Goal: Complete application form: Complete application form

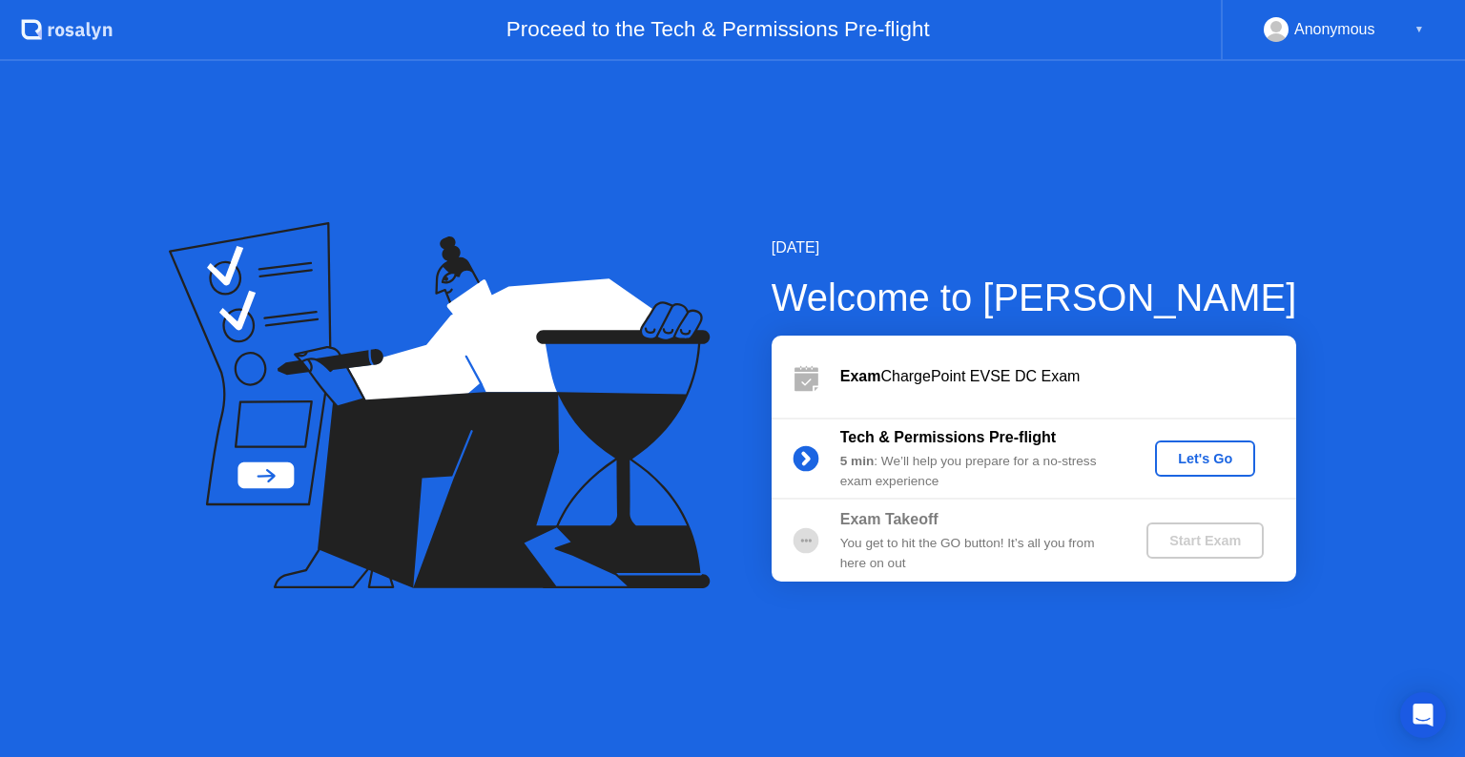
click at [1212, 454] on div "Let's Go" at bounding box center [1204, 458] width 85 height 15
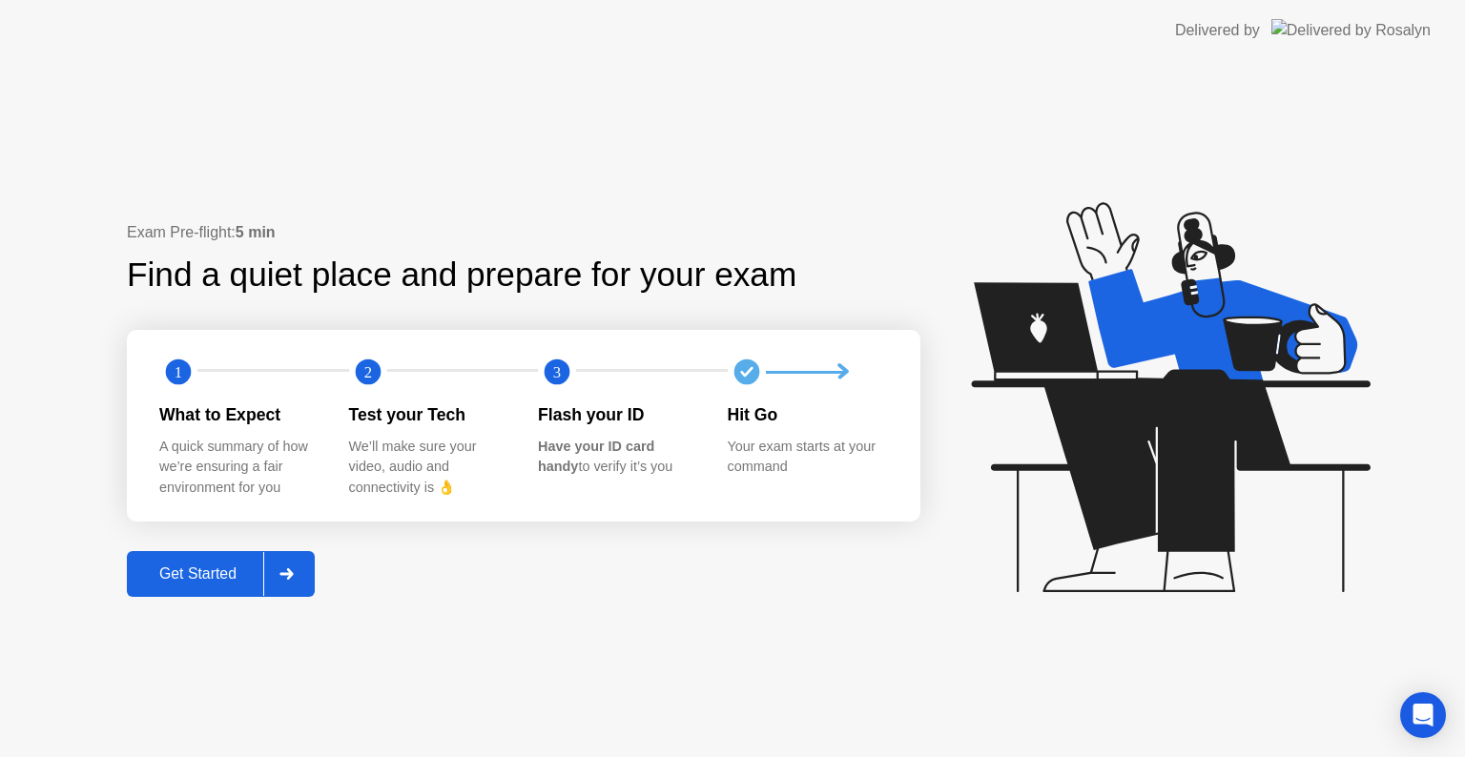
click at [197, 577] on div "Get Started" at bounding box center [198, 573] width 131 height 17
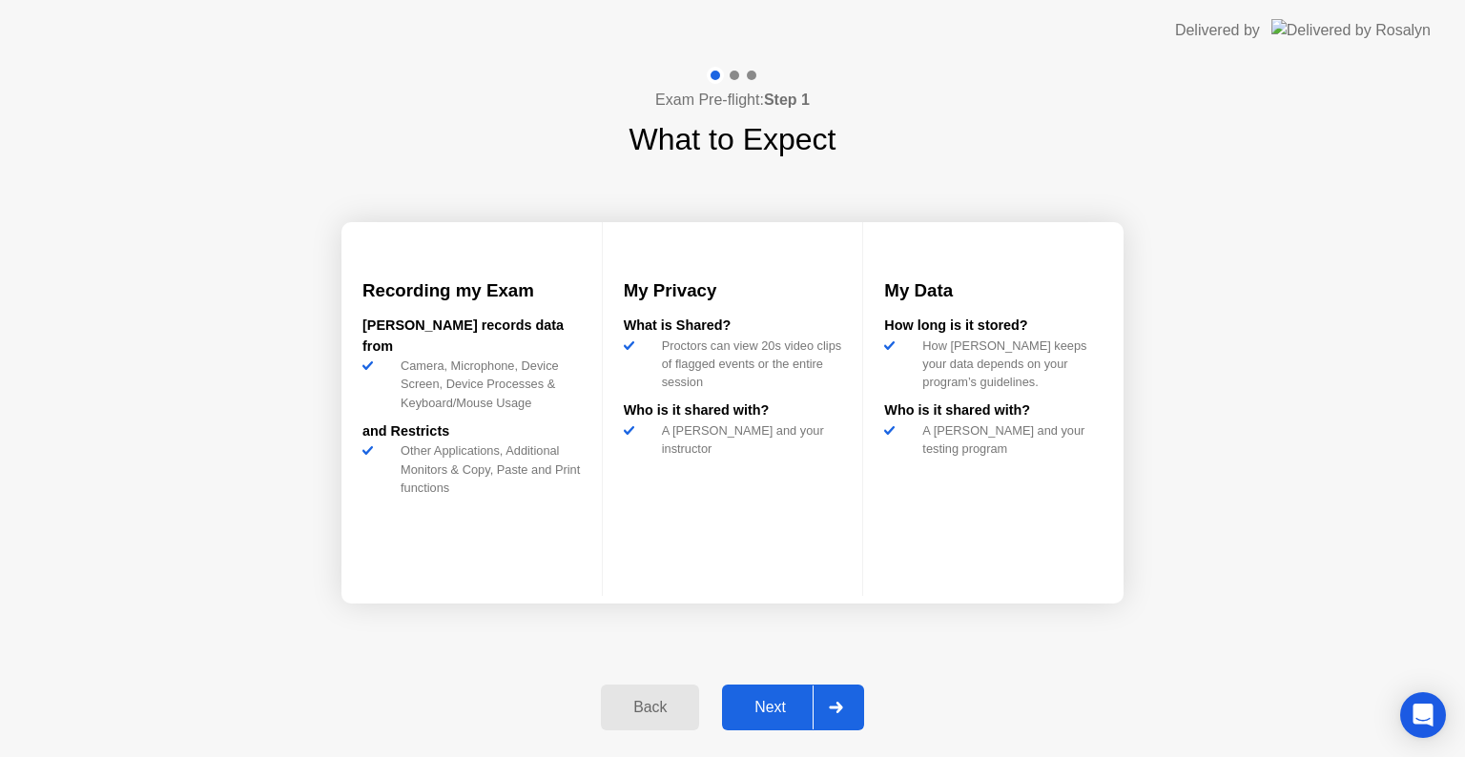
click at [775, 708] on div "Next" at bounding box center [770, 707] width 85 height 17
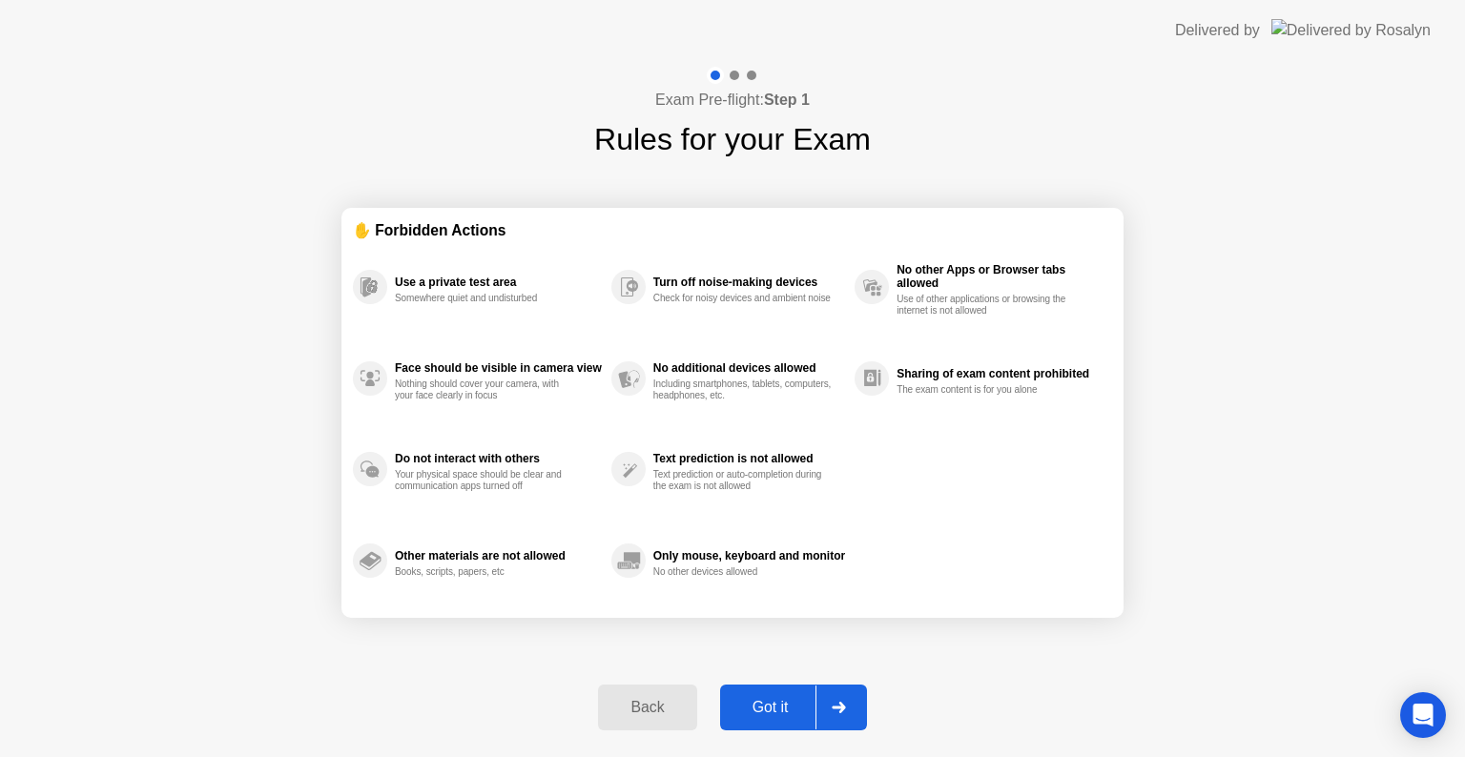
click at [775, 708] on div "Got it" at bounding box center [771, 707] width 90 height 17
select select "**********"
select select "*******"
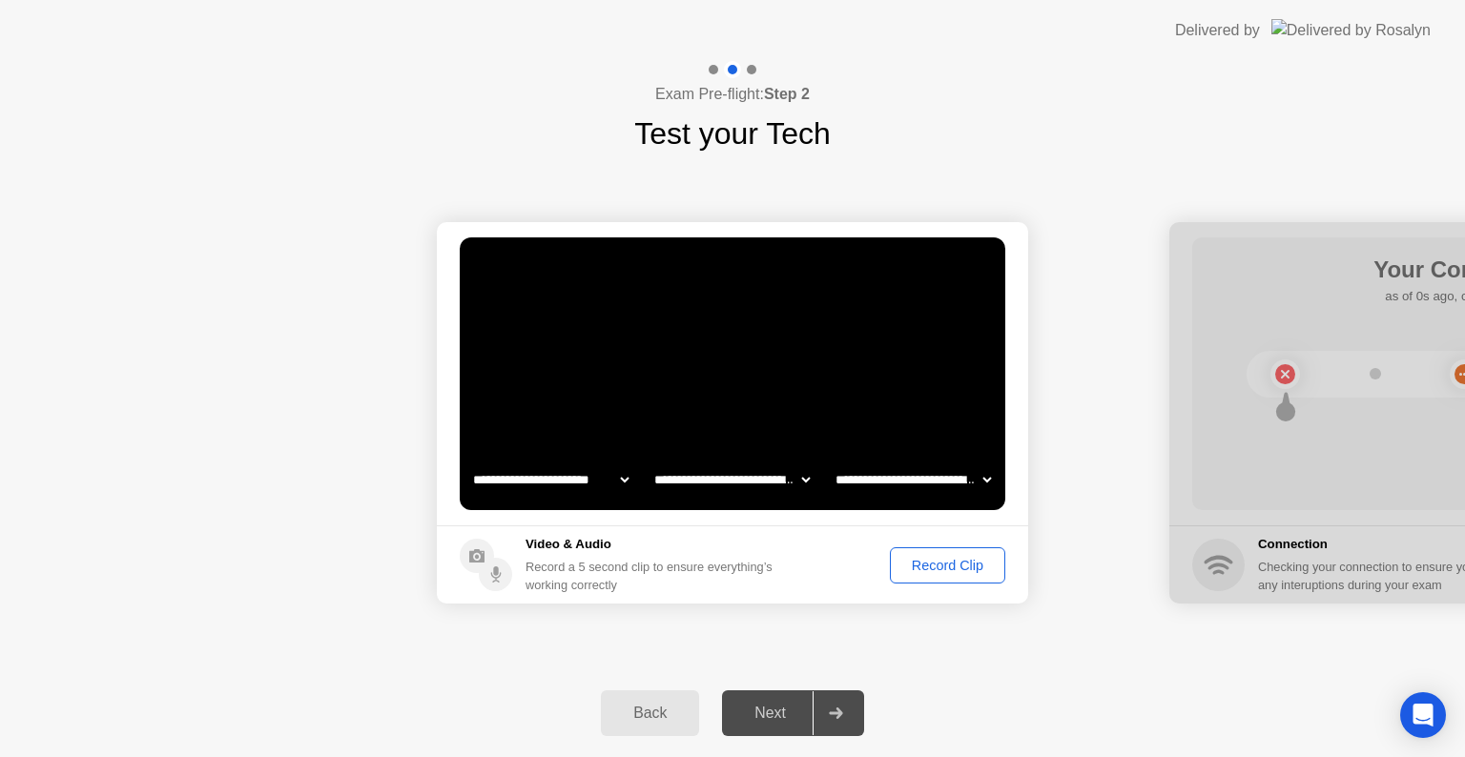
click at [775, 708] on div "Next" at bounding box center [770, 713] width 85 height 17
click at [923, 572] on div "Record Clip" at bounding box center [947, 565] width 102 height 15
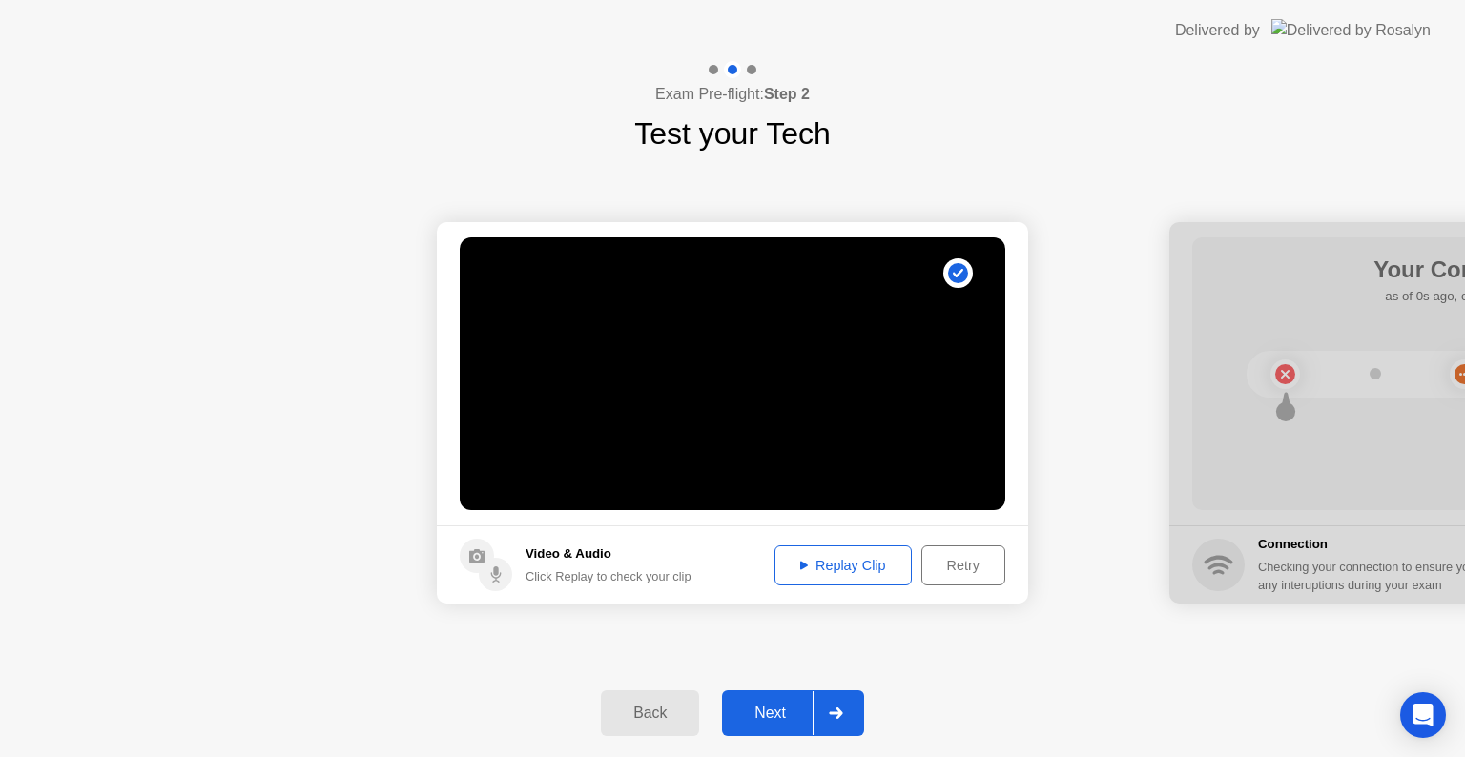
click at [803, 707] on div "Next" at bounding box center [770, 713] width 85 height 17
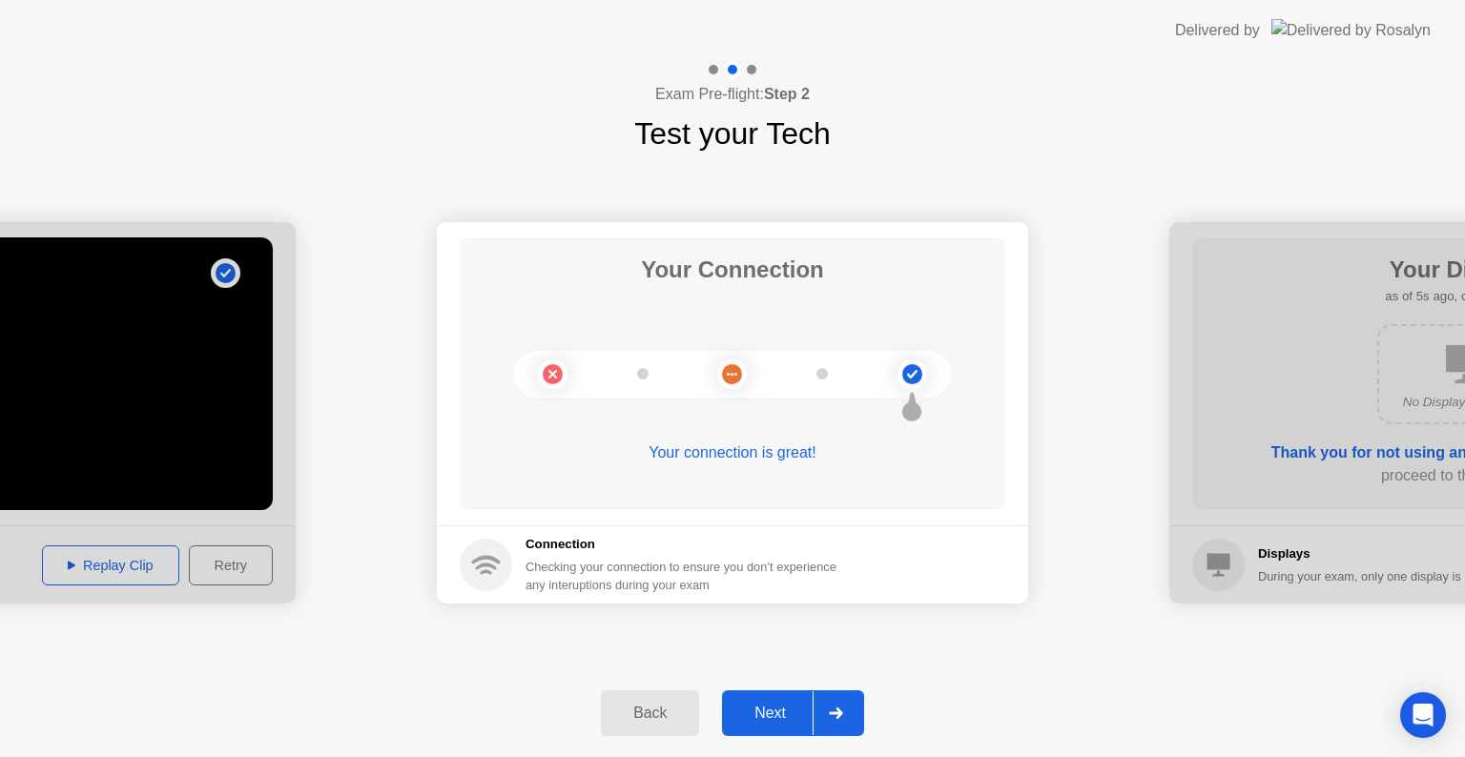
click at [783, 709] on div "Next" at bounding box center [770, 713] width 85 height 17
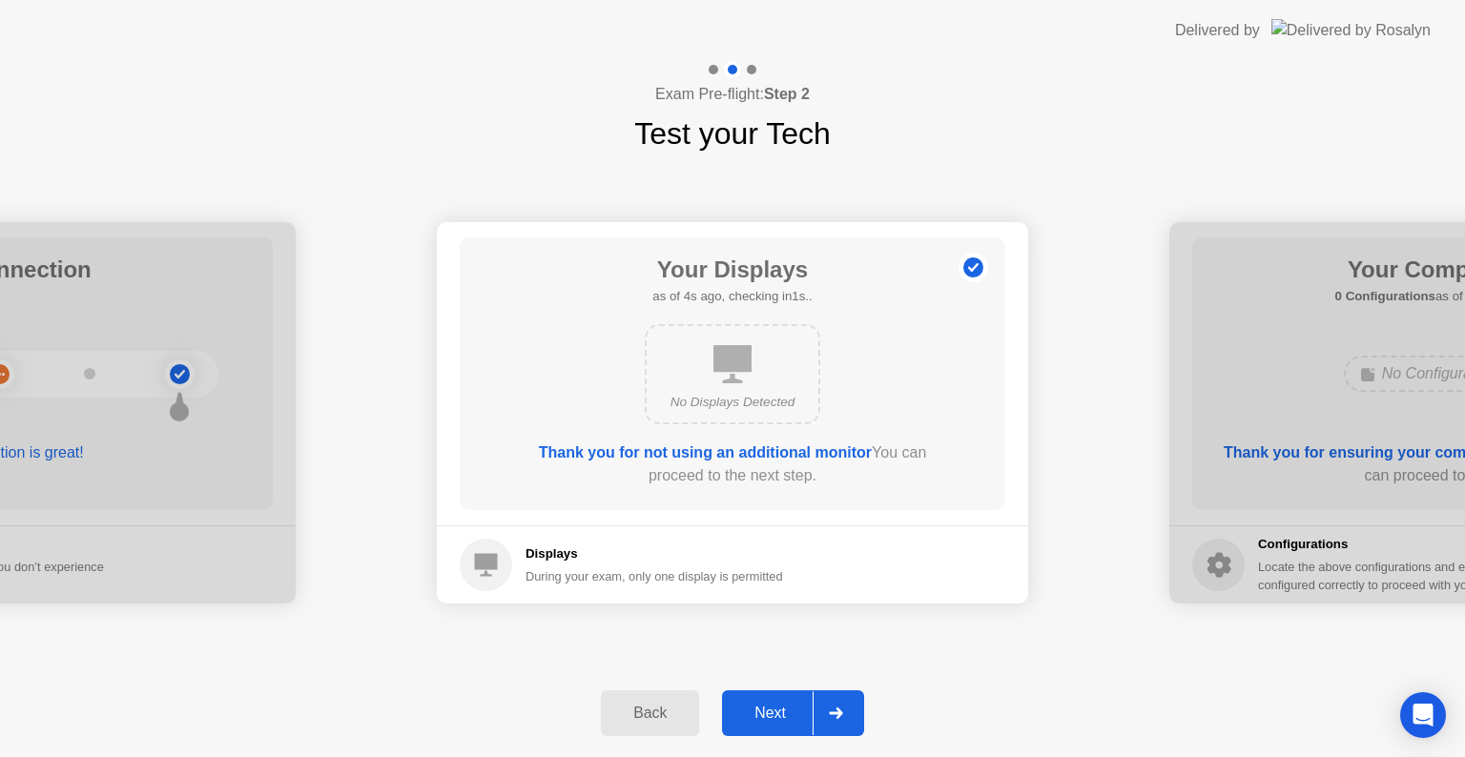
click at [783, 709] on div "Next" at bounding box center [770, 713] width 85 height 17
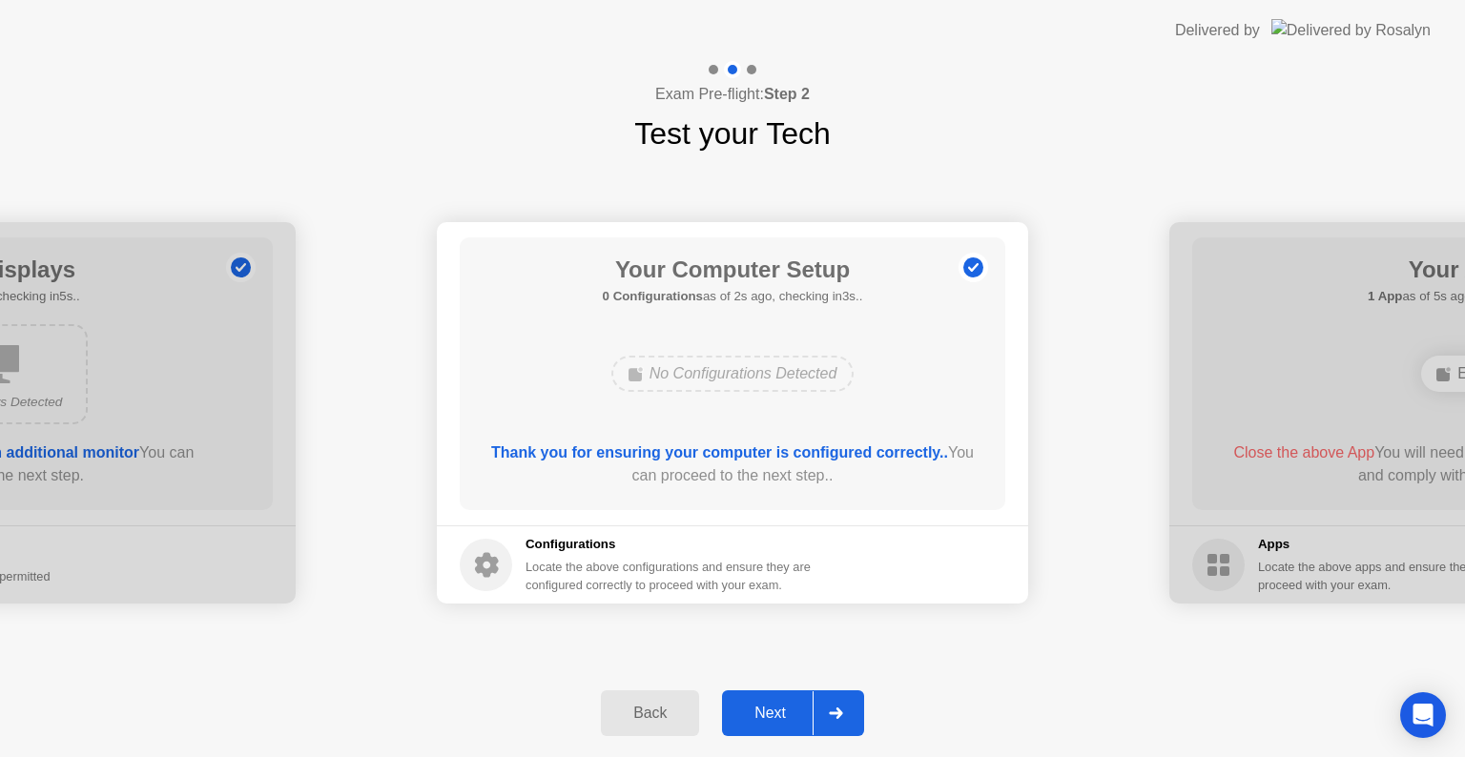
click at [783, 709] on div "Next" at bounding box center [770, 713] width 85 height 17
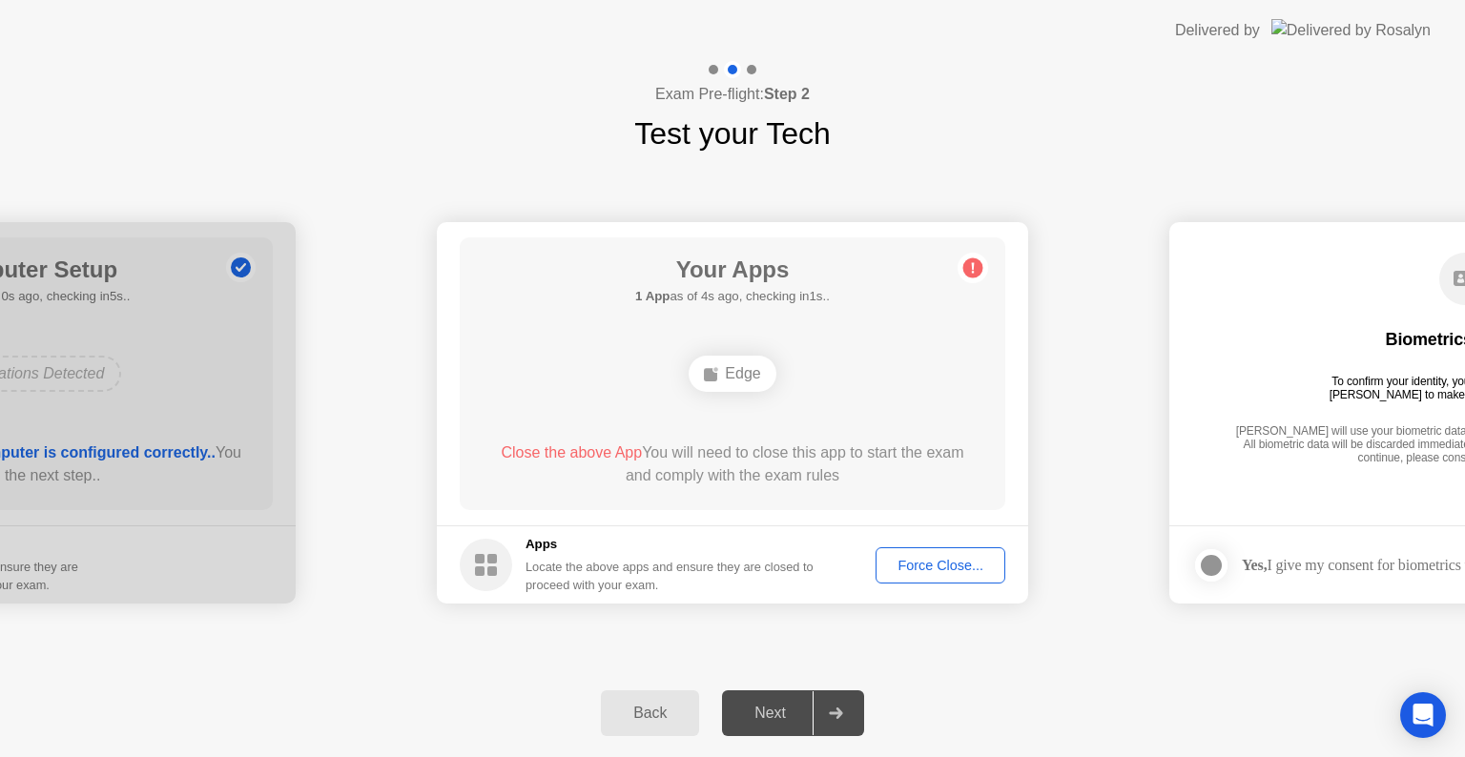
click at [899, 558] on div "Force Close..." at bounding box center [940, 565] width 116 height 15
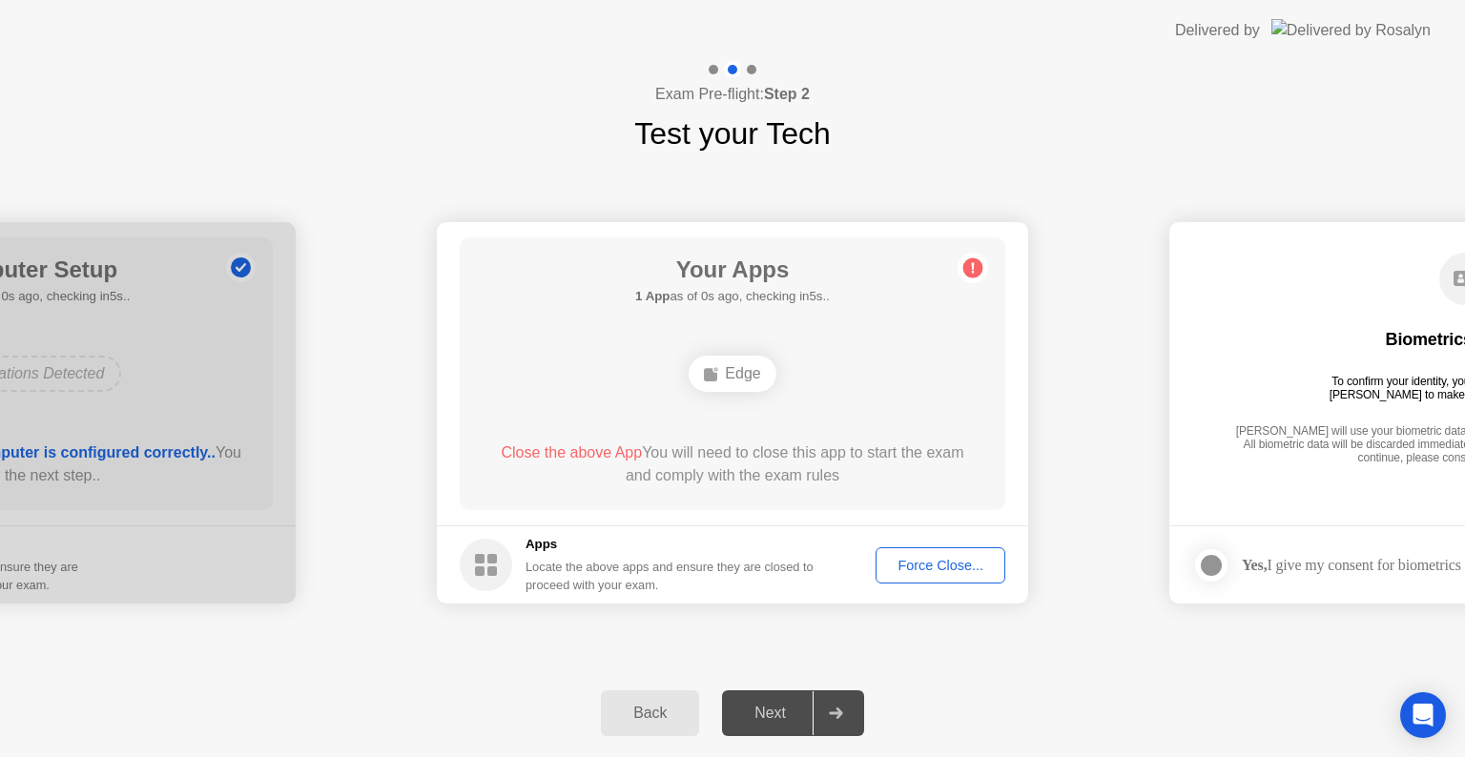
click at [917, 573] on div "Force Close..." at bounding box center [940, 565] width 116 height 15
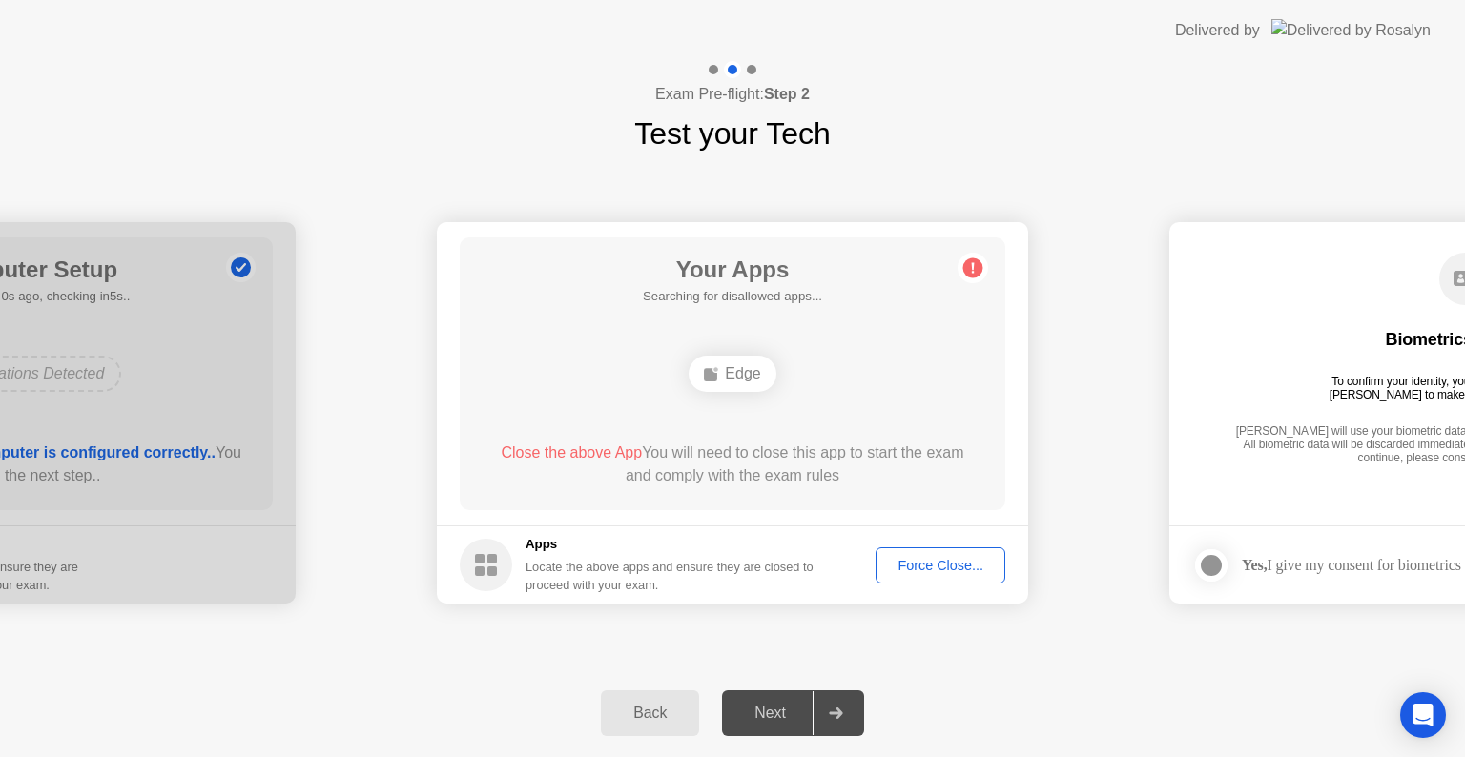
click at [972, 273] on circle at bounding box center [973, 268] width 20 height 20
click at [973, 260] on circle at bounding box center [973, 268] width 20 height 20
click at [483, 570] on rect at bounding box center [480, 571] width 10 height 10
click at [786, 718] on div "Next" at bounding box center [770, 713] width 85 height 17
click at [960, 567] on div "Force Close..." at bounding box center [940, 565] width 116 height 15
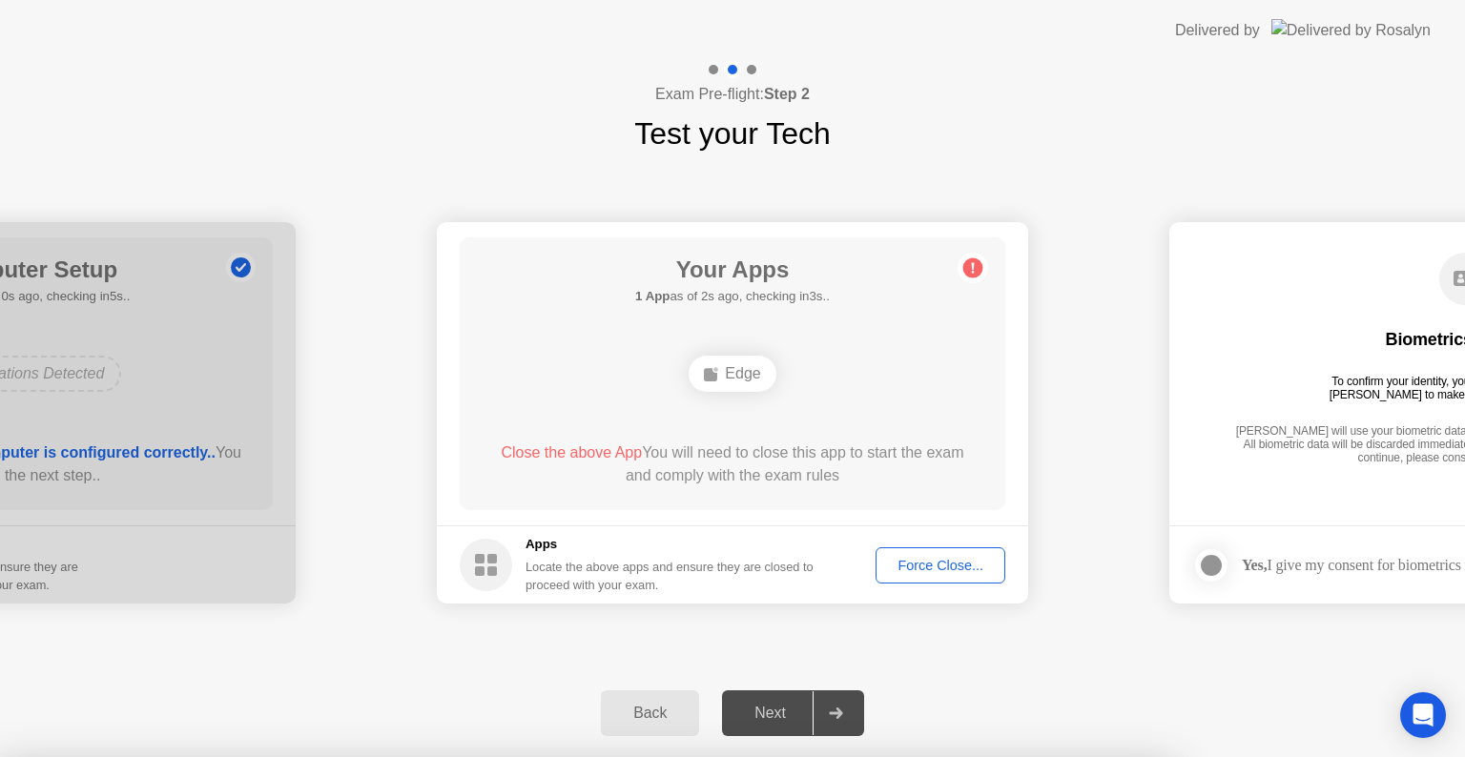
click at [975, 756] on div at bounding box center [732, 757] width 1465 height 0
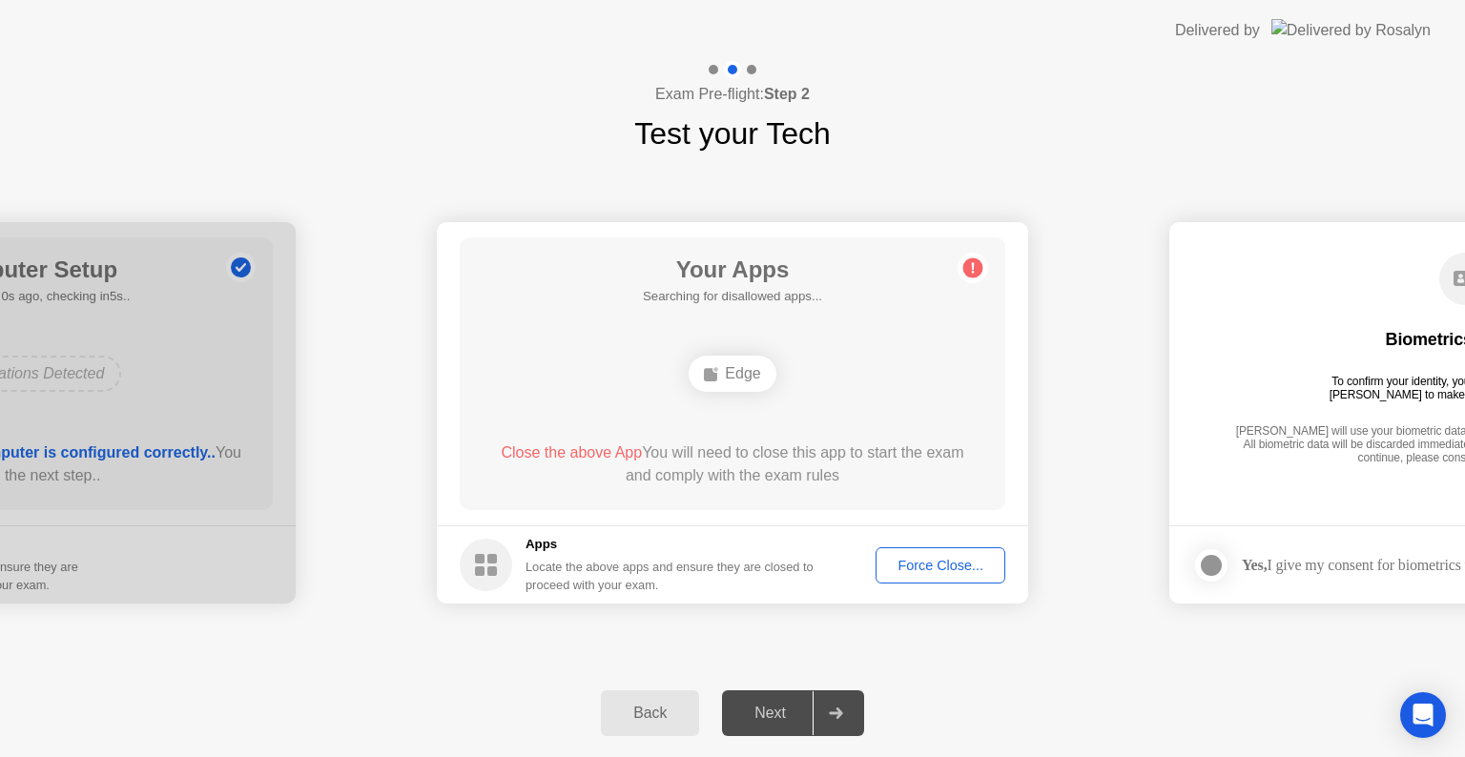
click at [824, 491] on div "Close the above App You will need to close this app to start the exam and compl…" at bounding box center [732, 468] width 491 height 53
click at [1231, 453] on div "[PERSON_NAME] will use your biometric data to compare the faces on the provided…" at bounding box center [1464, 445] width 469 height 43
click at [968, 276] on circle at bounding box center [973, 268] width 20 height 20
click at [975, 269] on circle at bounding box center [973, 268] width 20 height 20
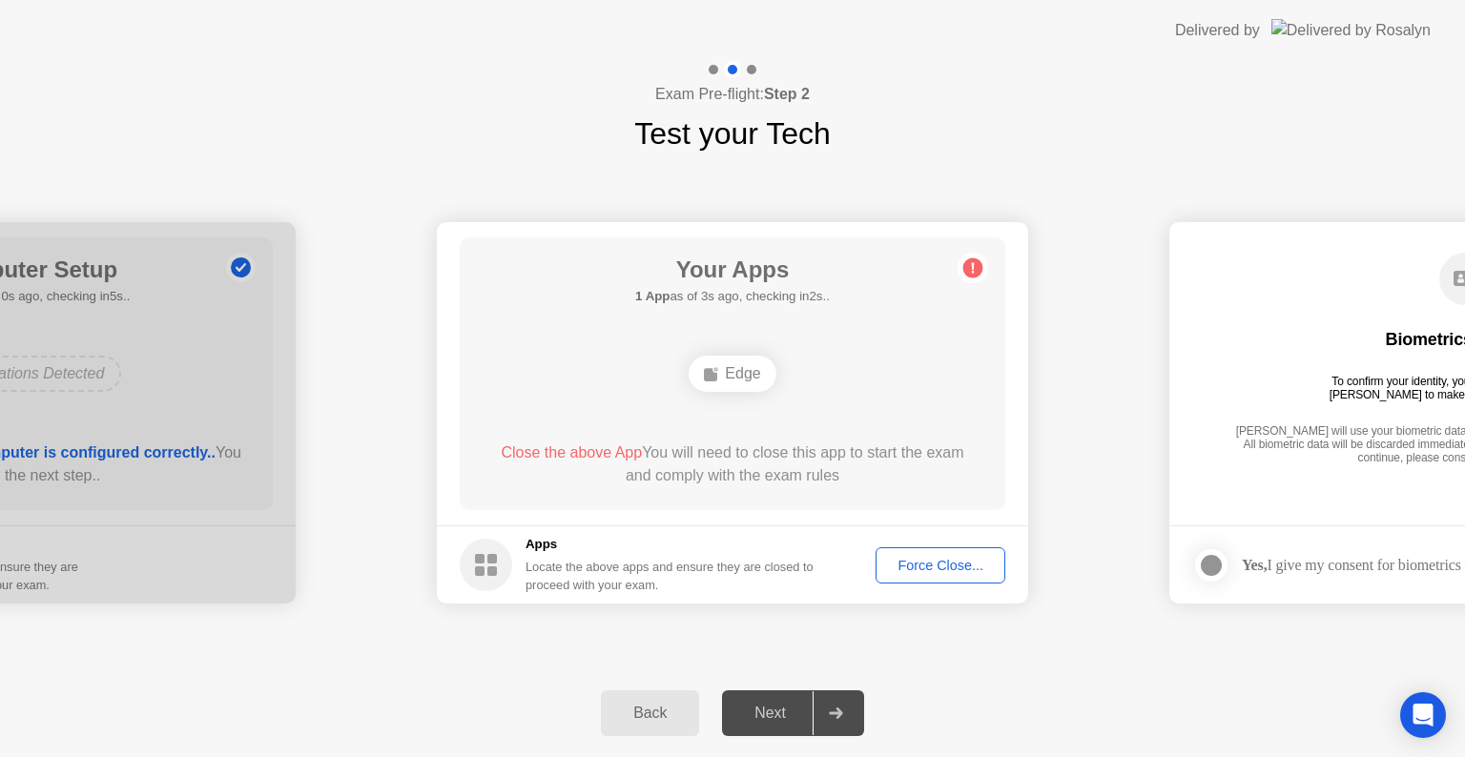
click at [975, 269] on circle at bounding box center [973, 268] width 20 height 20
click at [728, 366] on div "Edge" at bounding box center [731, 374] width 87 height 36
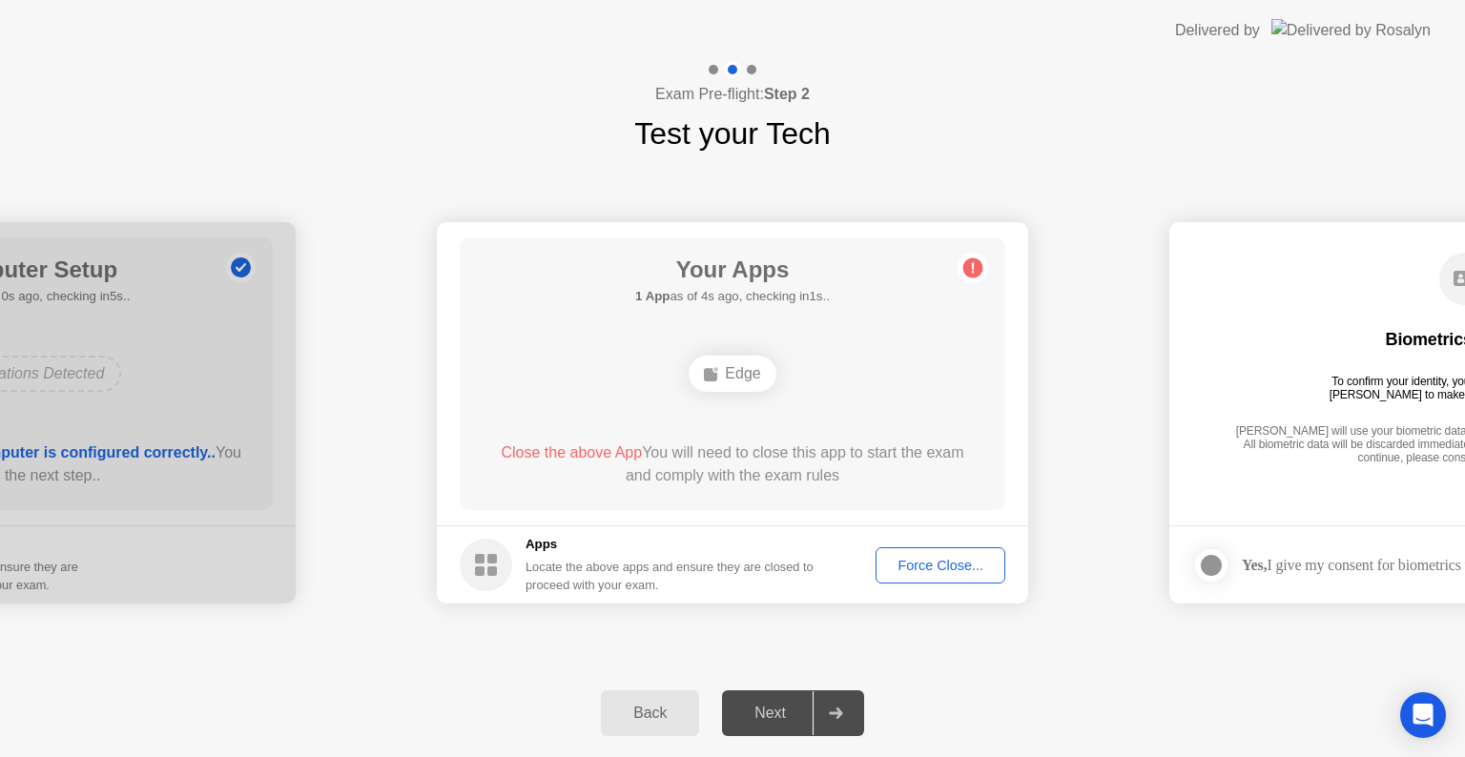
click at [728, 366] on div "Edge" at bounding box center [731, 374] width 87 height 36
click at [950, 568] on div "Force Close..." at bounding box center [940, 565] width 116 height 15
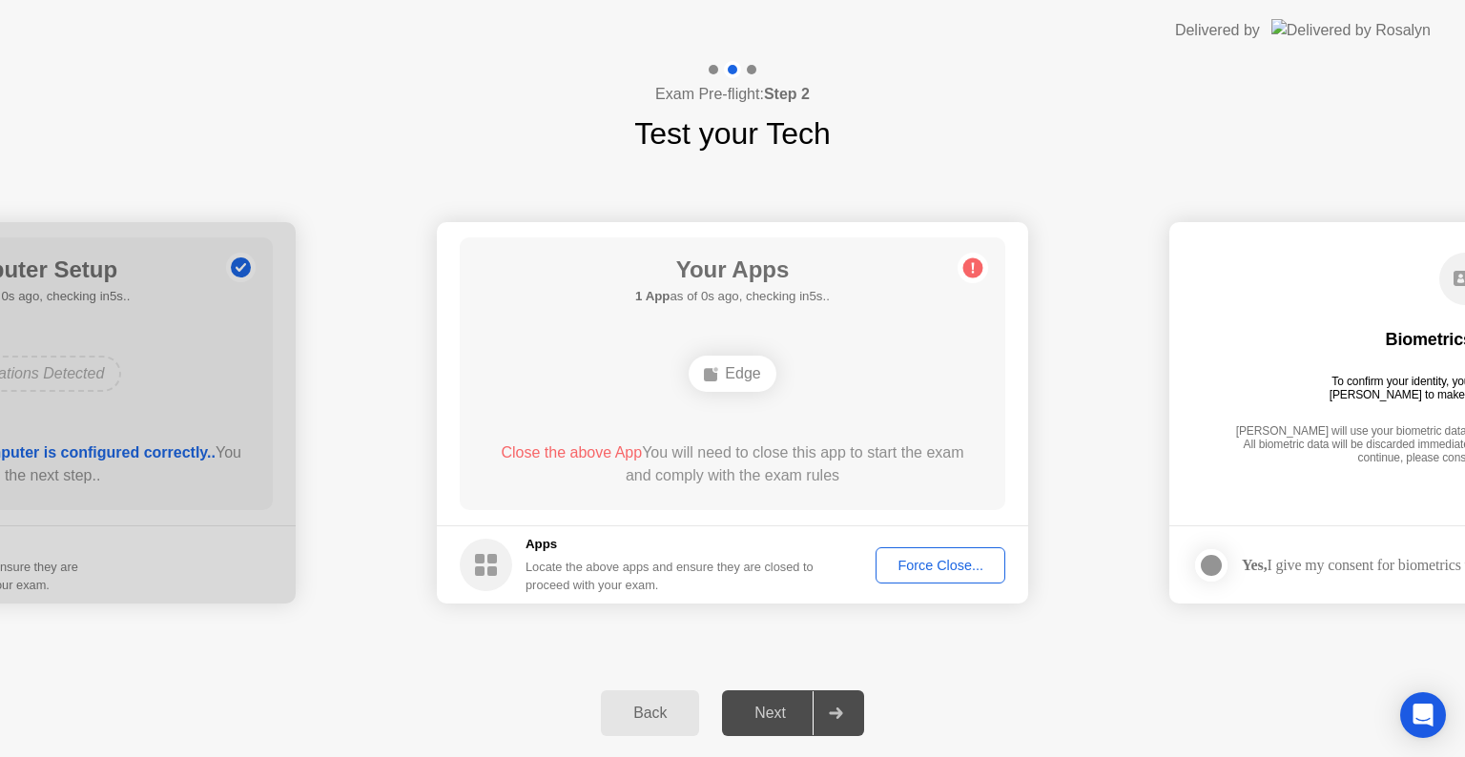
click at [906, 559] on div "Force Close..." at bounding box center [940, 565] width 116 height 15
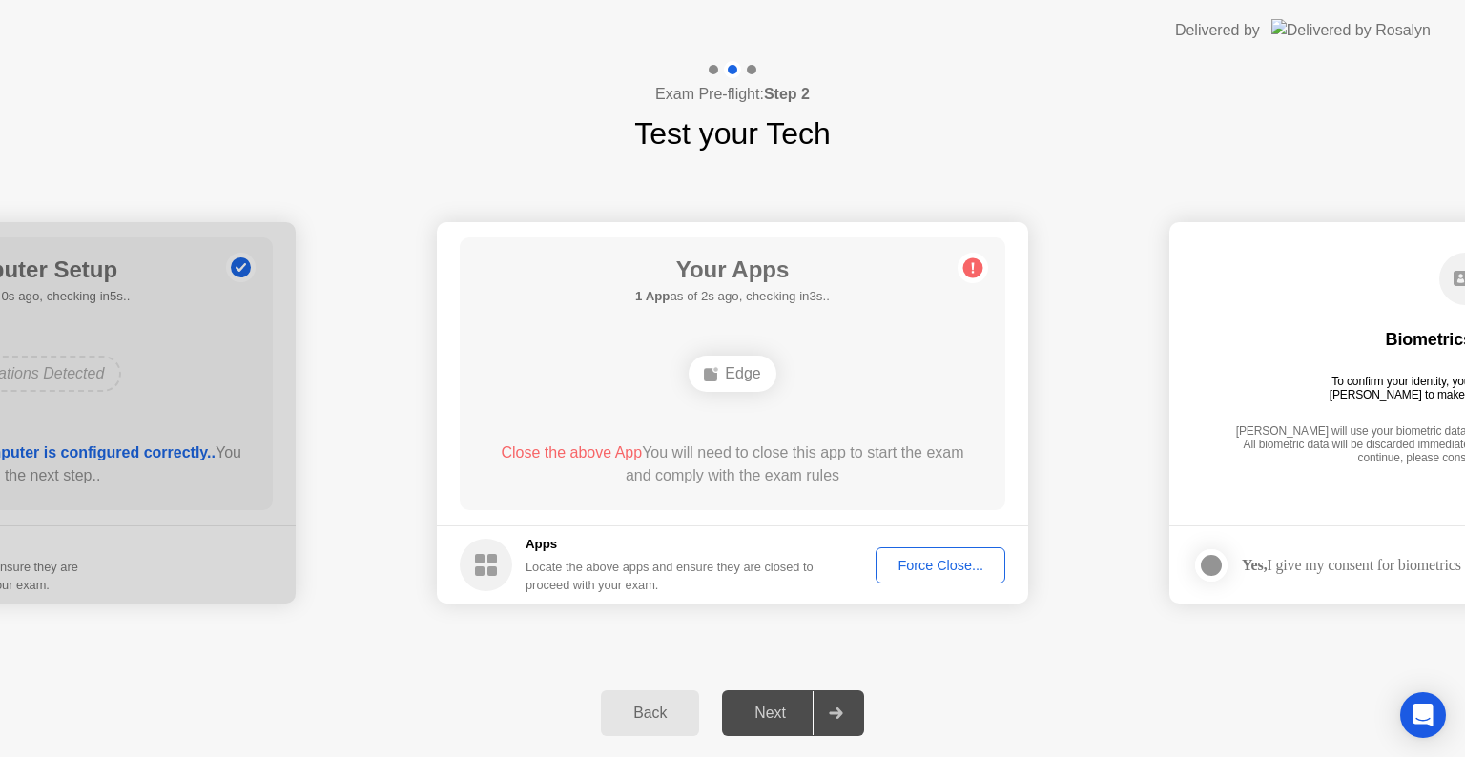
click at [838, 708] on icon at bounding box center [835, 713] width 13 height 11
click at [772, 716] on div "Next" at bounding box center [770, 713] width 85 height 17
drag, startPoint x: 761, startPoint y: 378, endPoint x: 752, endPoint y: 382, distance: 9.8
click at [918, 568] on div "Force Close..." at bounding box center [940, 565] width 116 height 15
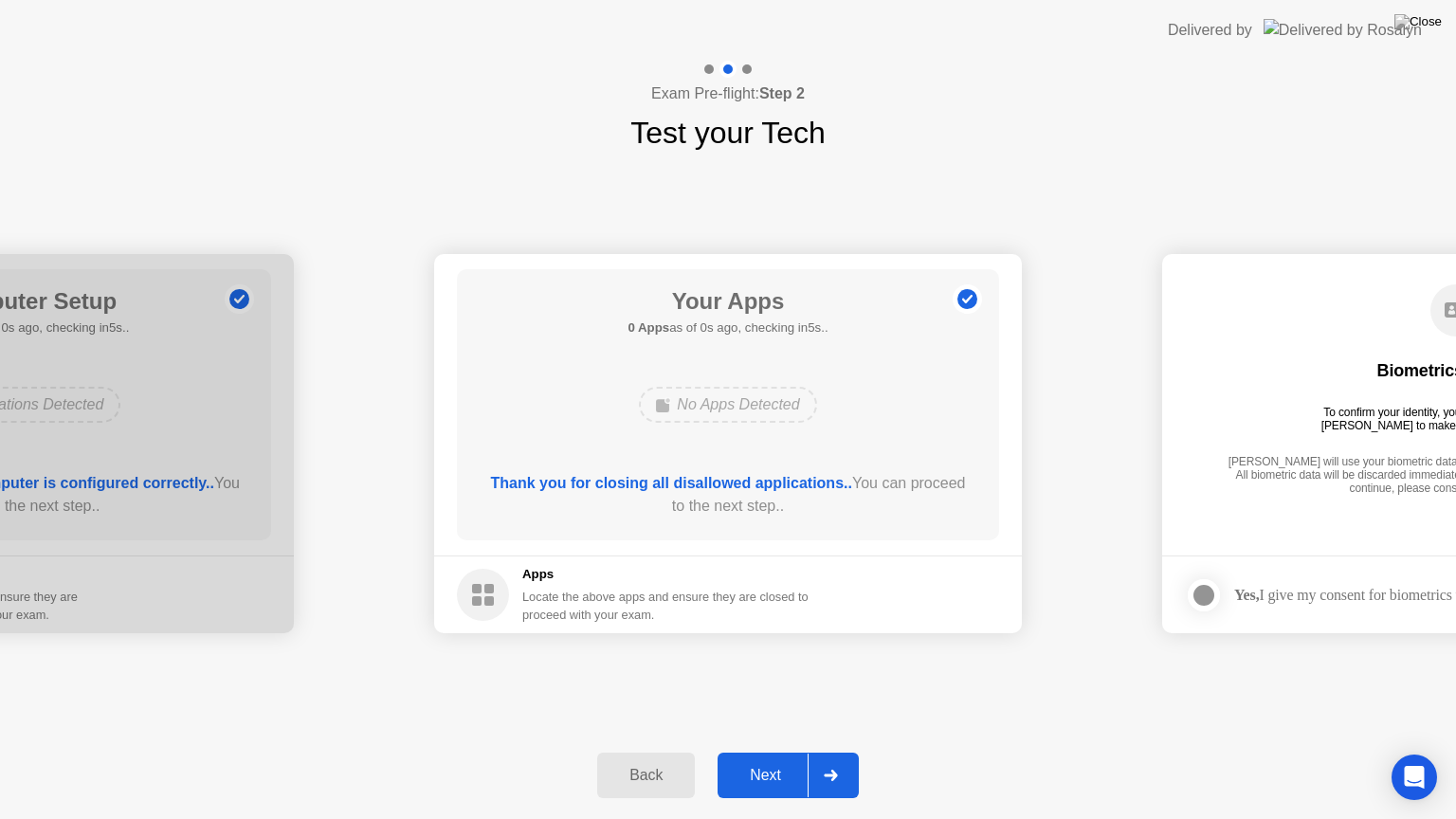
click at [766, 751] on div "Next" at bounding box center [765, 774] width 84 height 17
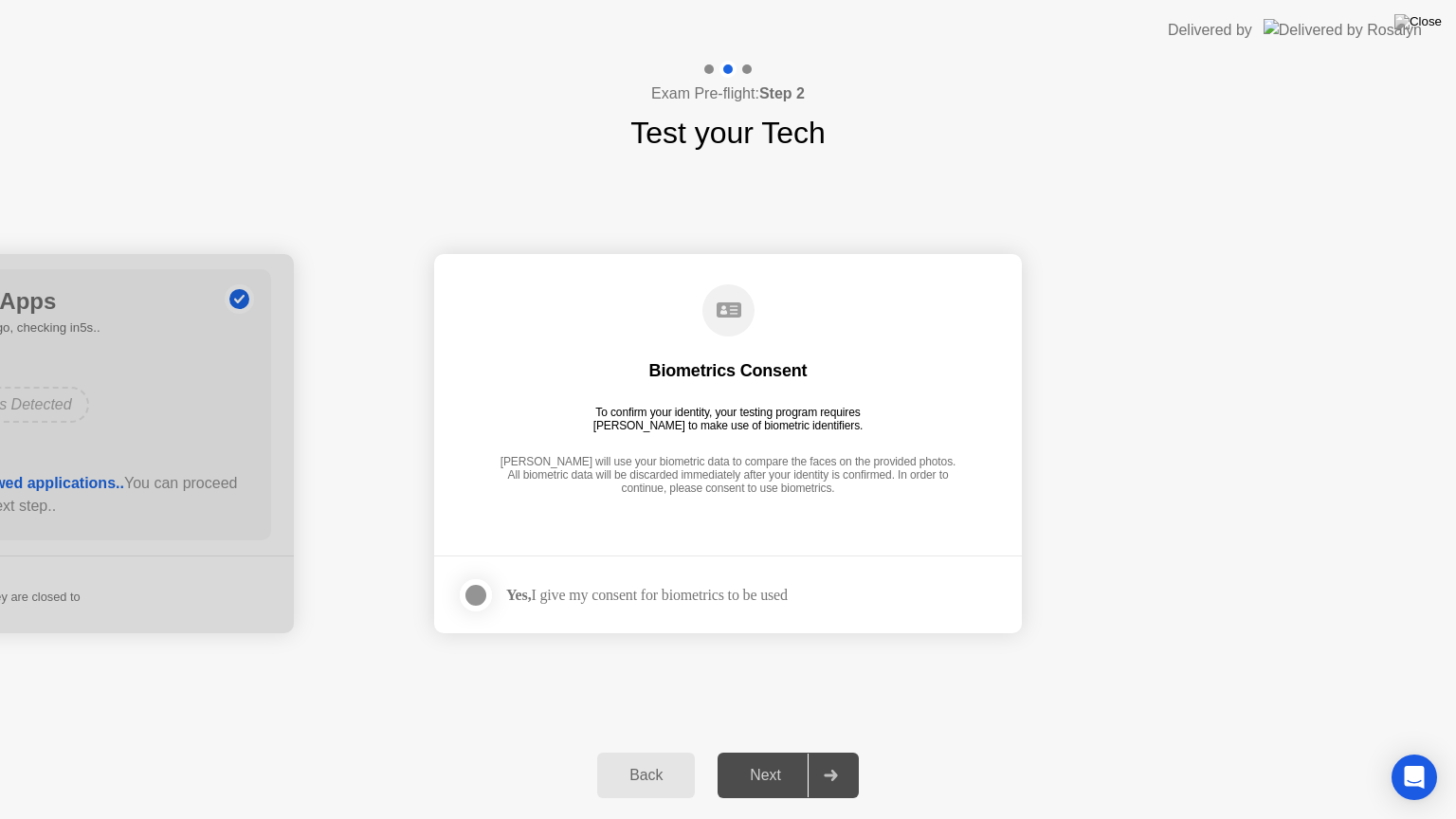
click at [485, 599] on div at bounding box center [475, 594] width 23 height 23
click at [766, 751] on button "Next" at bounding box center [788, 775] width 141 height 46
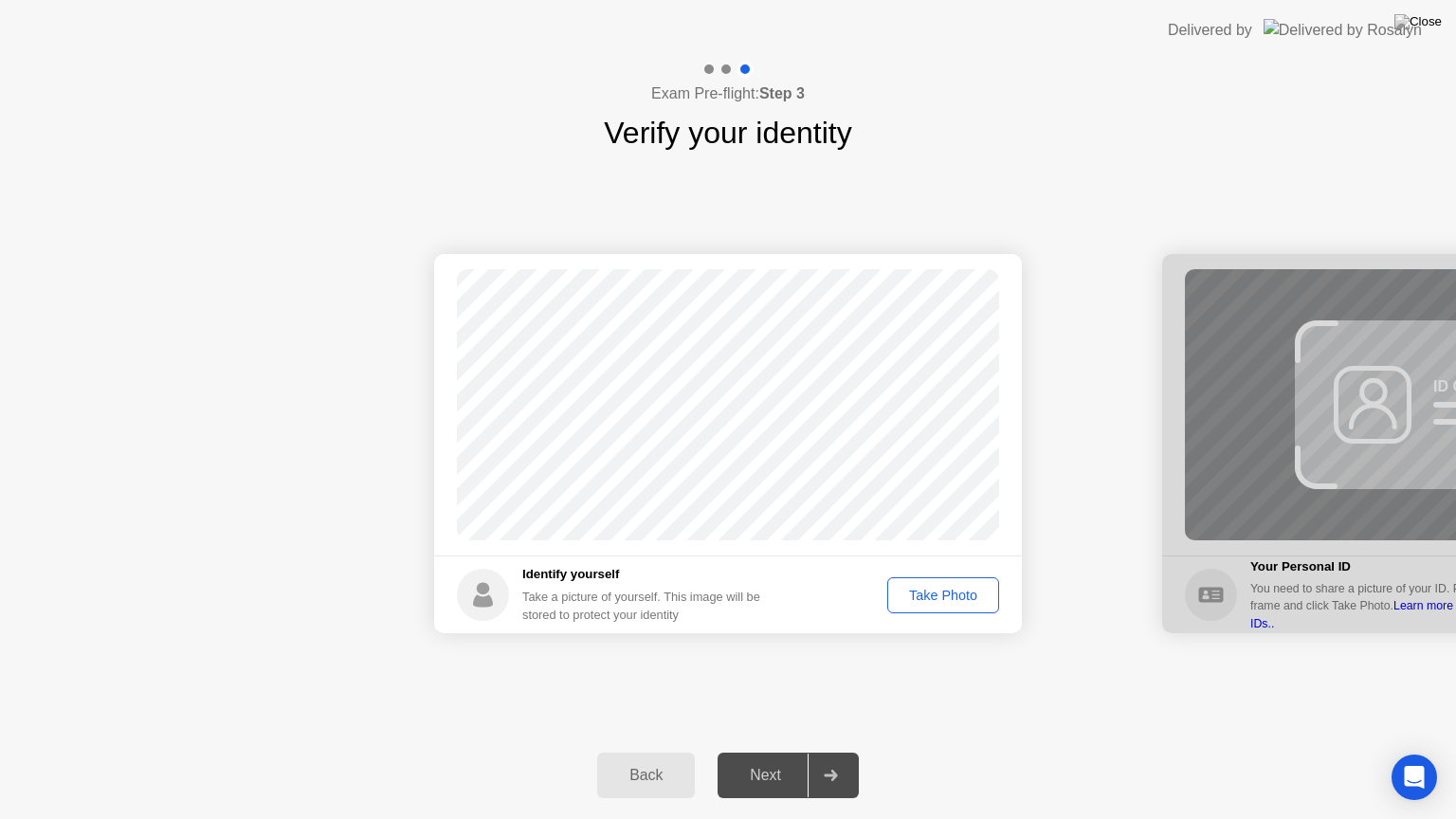
click at [944, 599] on div "Take Photo" at bounding box center [942, 594] width 98 height 15
click at [752, 751] on div "Next" at bounding box center [765, 774] width 84 height 17
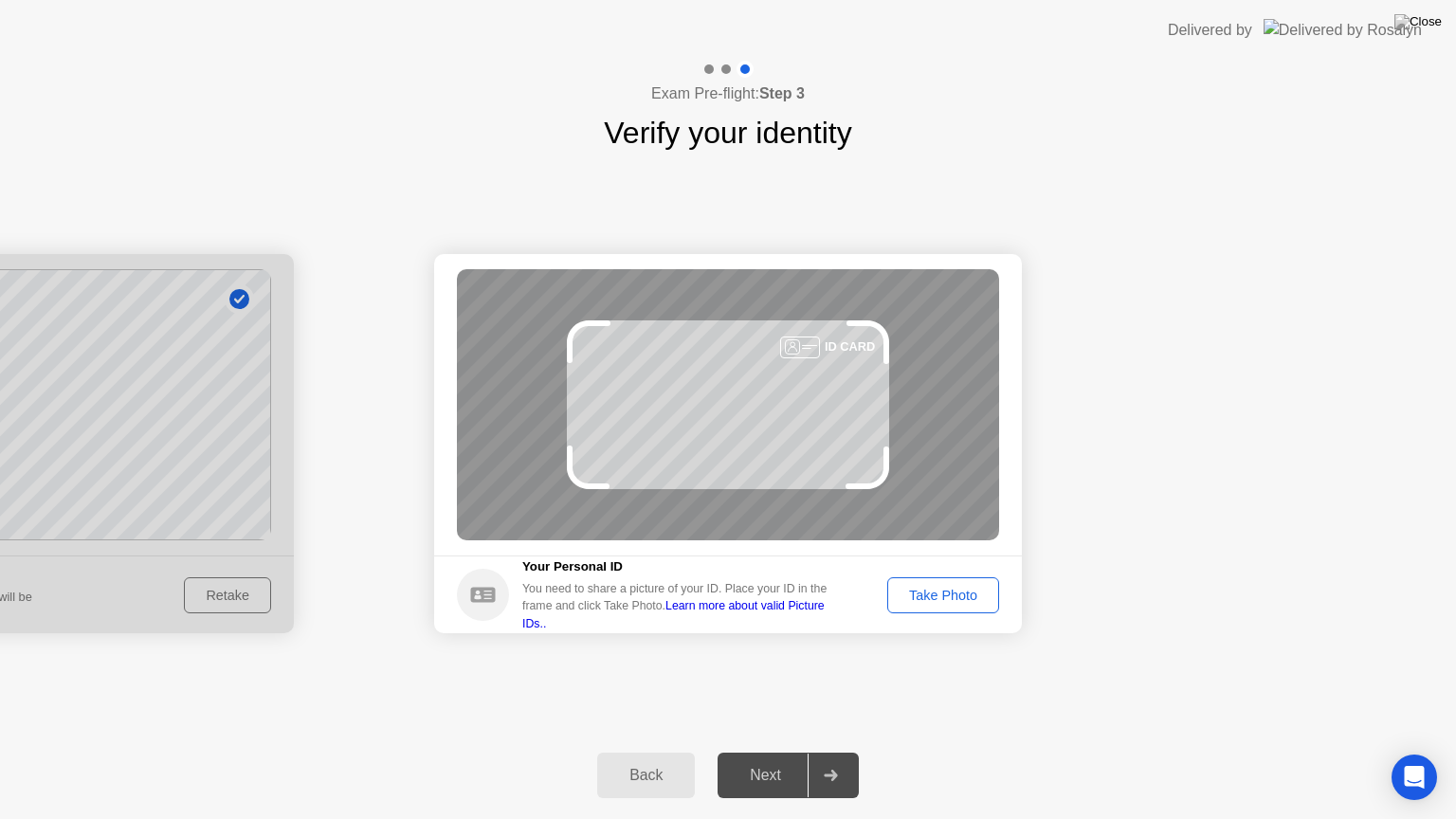
click at [927, 593] on div "Take Photo" at bounding box center [942, 594] width 98 height 15
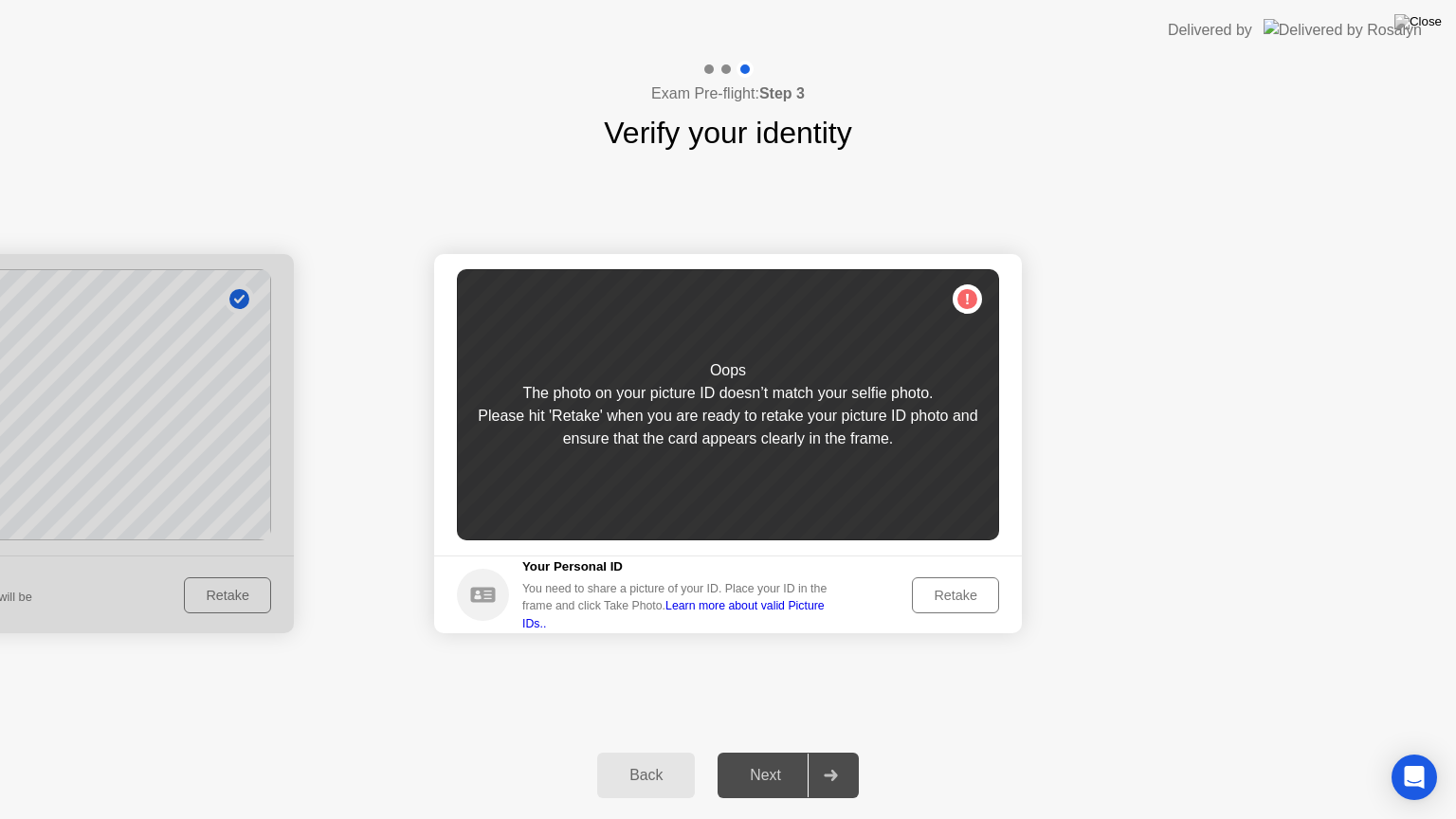
click at [913, 596] on button "Retake" at bounding box center [955, 595] width 87 height 36
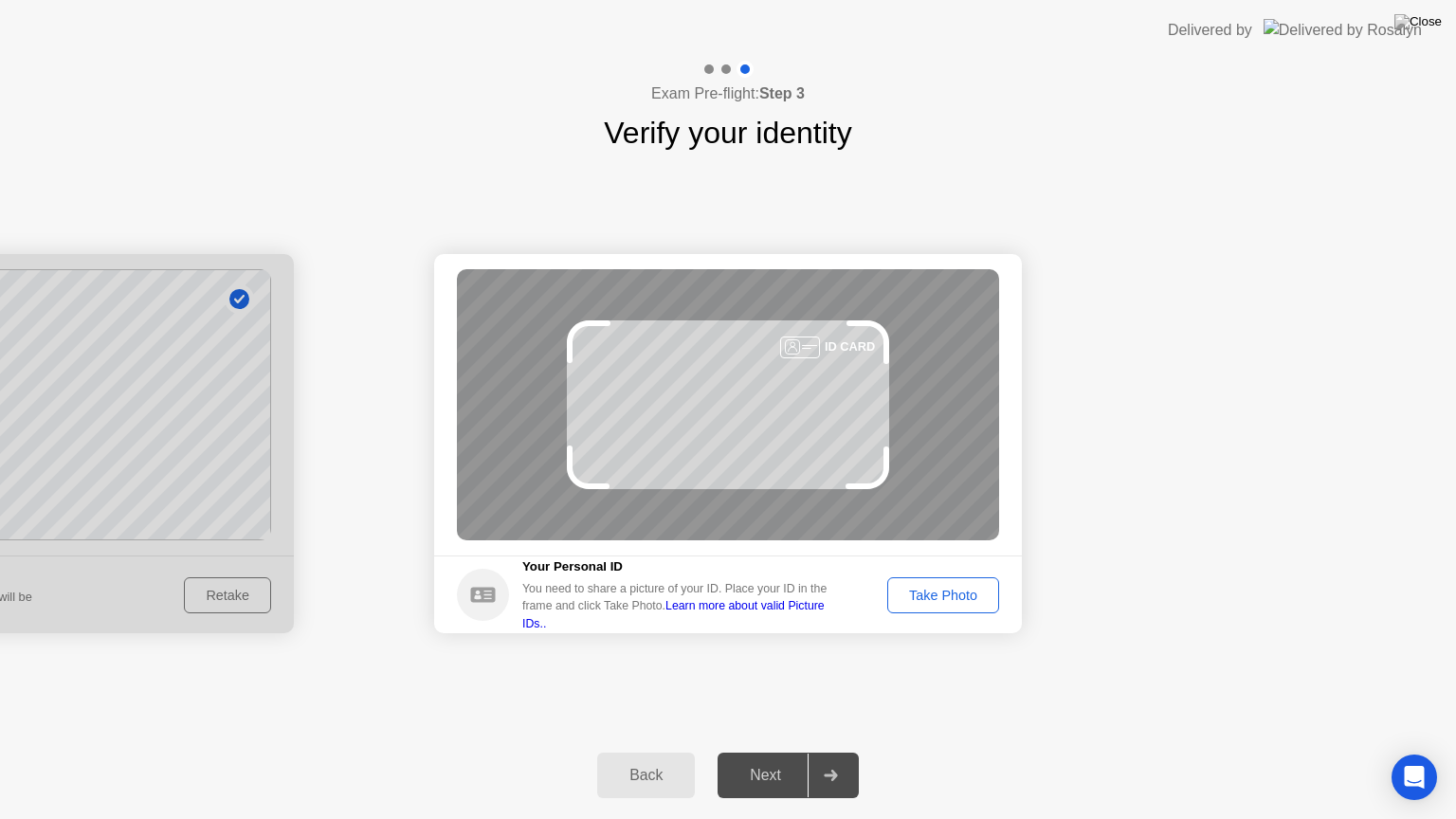
click at [747, 415] on div "ID CARD" at bounding box center [728, 405] width 542 height 271
click at [944, 589] on div "Take Photo" at bounding box center [942, 594] width 98 height 15
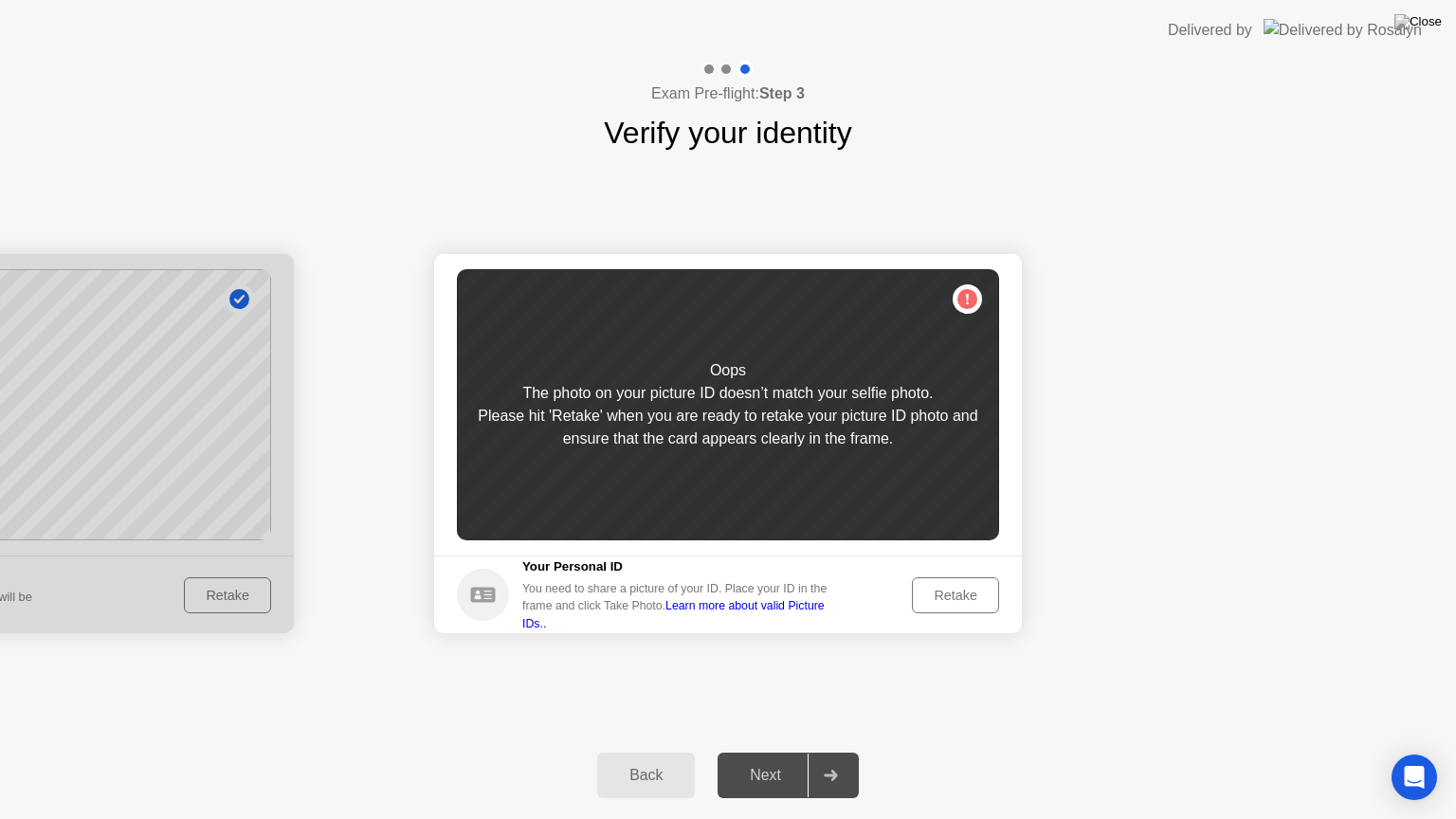
click at [944, 589] on div "Retake" at bounding box center [955, 594] width 74 height 15
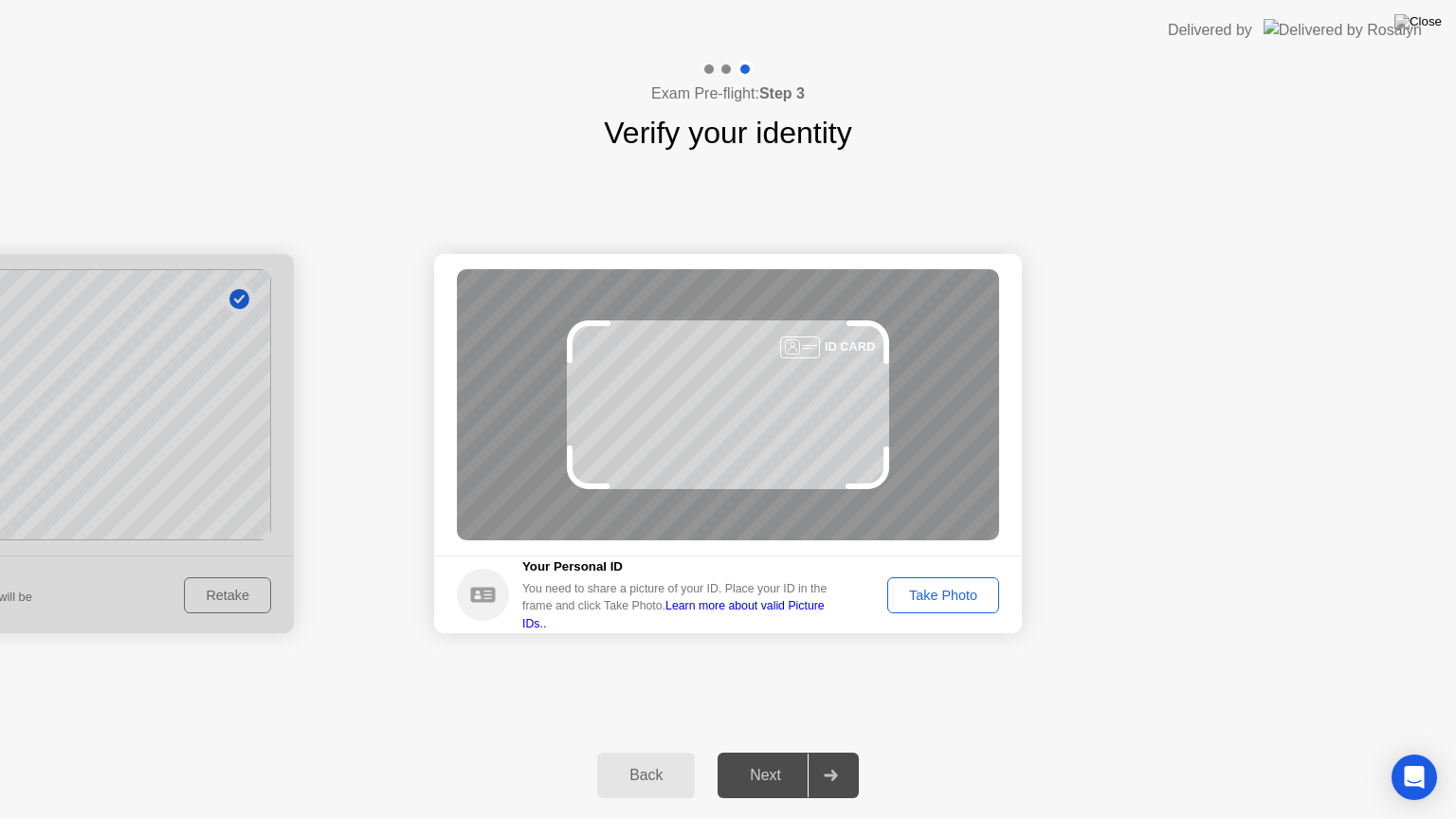
click at [943, 588] on div "Take Photo" at bounding box center [942, 594] width 98 height 15
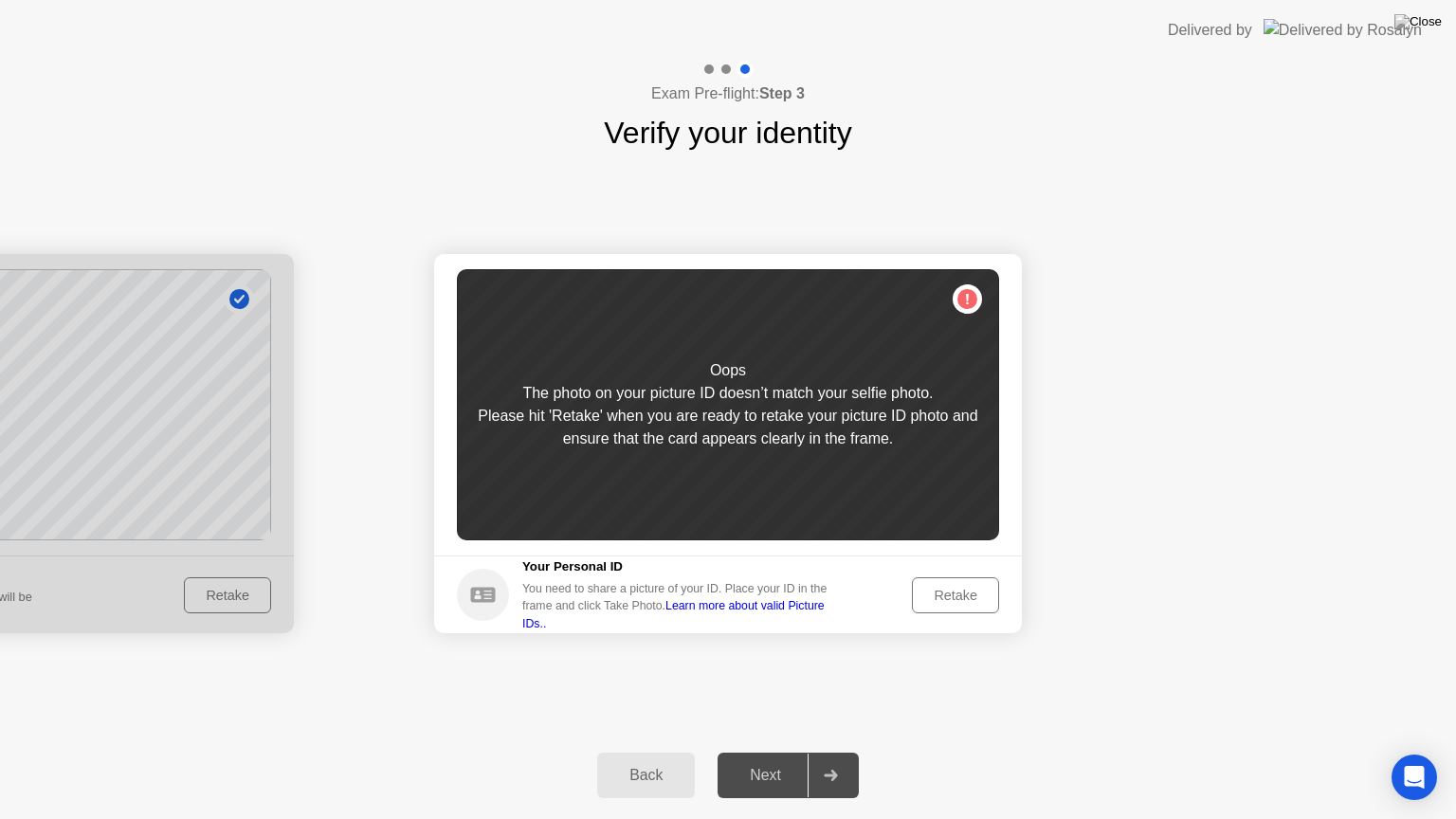
click at [226, 600] on div at bounding box center [-1, 443] width 587 height 379
click at [239, 298] on div at bounding box center [-1, 443] width 587 height 379
click at [959, 599] on div "Retake" at bounding box center [955, 594] width 74 height 15
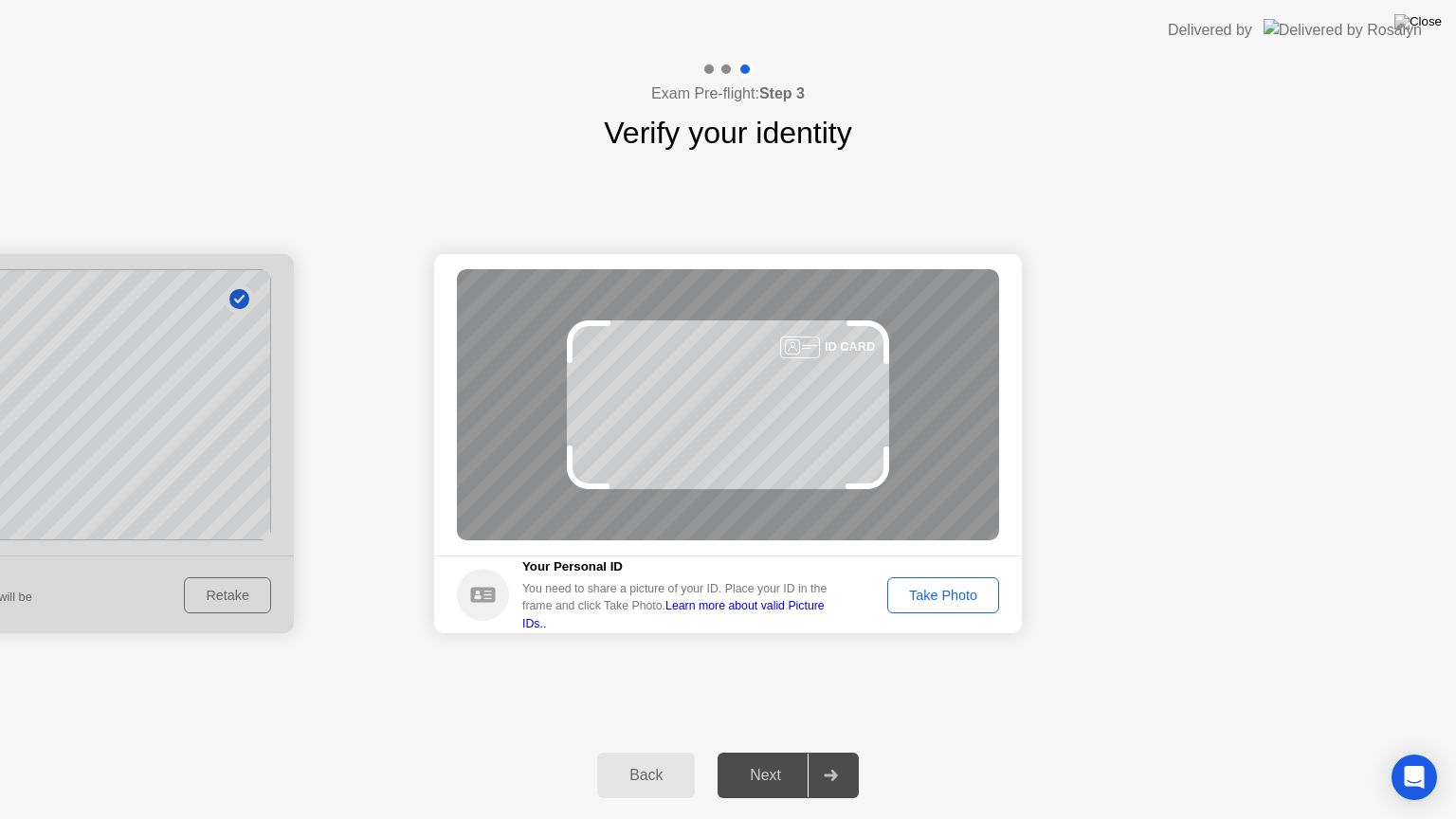
click at [959, 599] on div "Take Photo" at bounding box center [942, 594] width 98 height 15
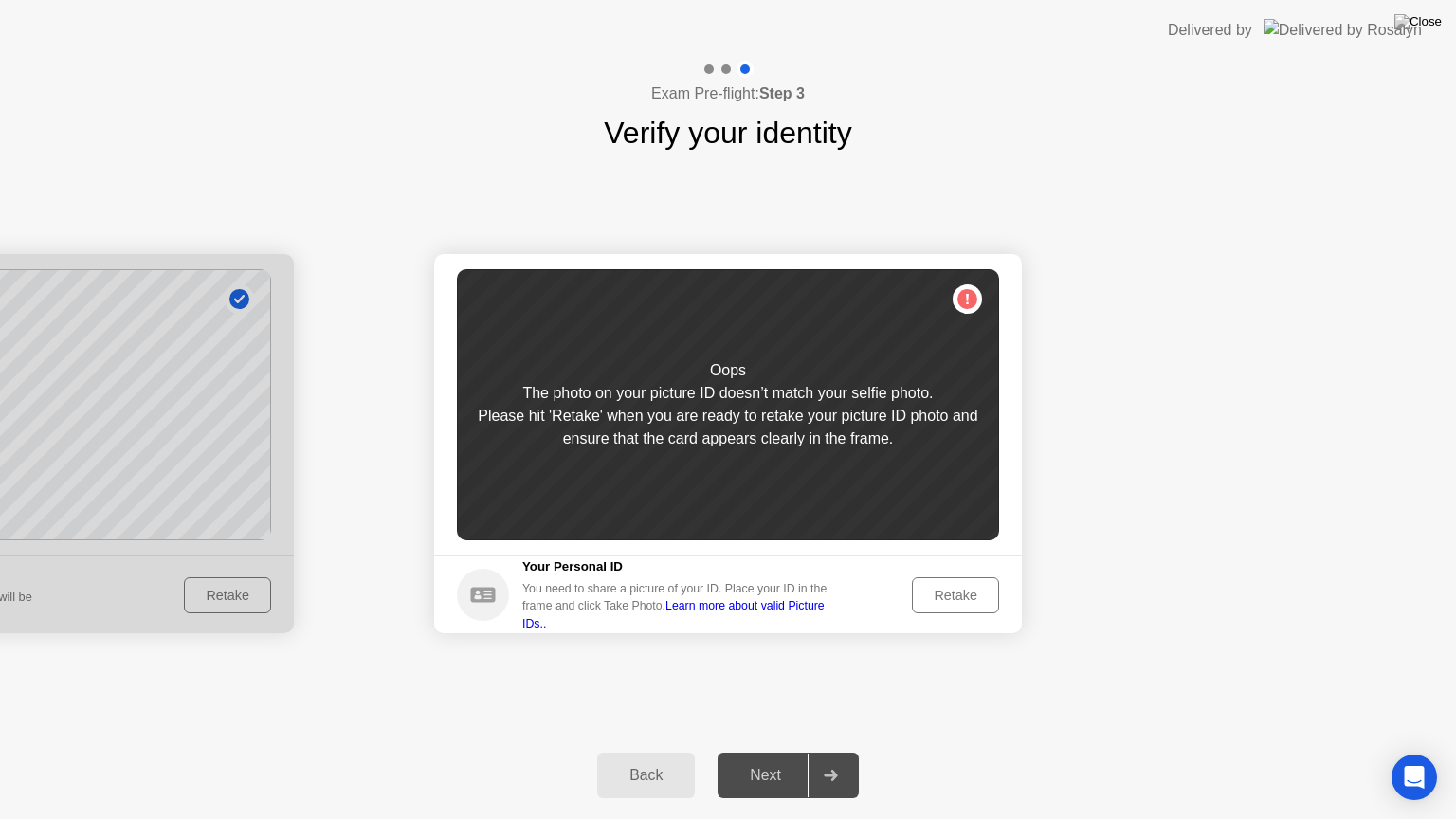
click at [959, 599] on div "Retake" at bounding box center [955, 594] width 74 height 15
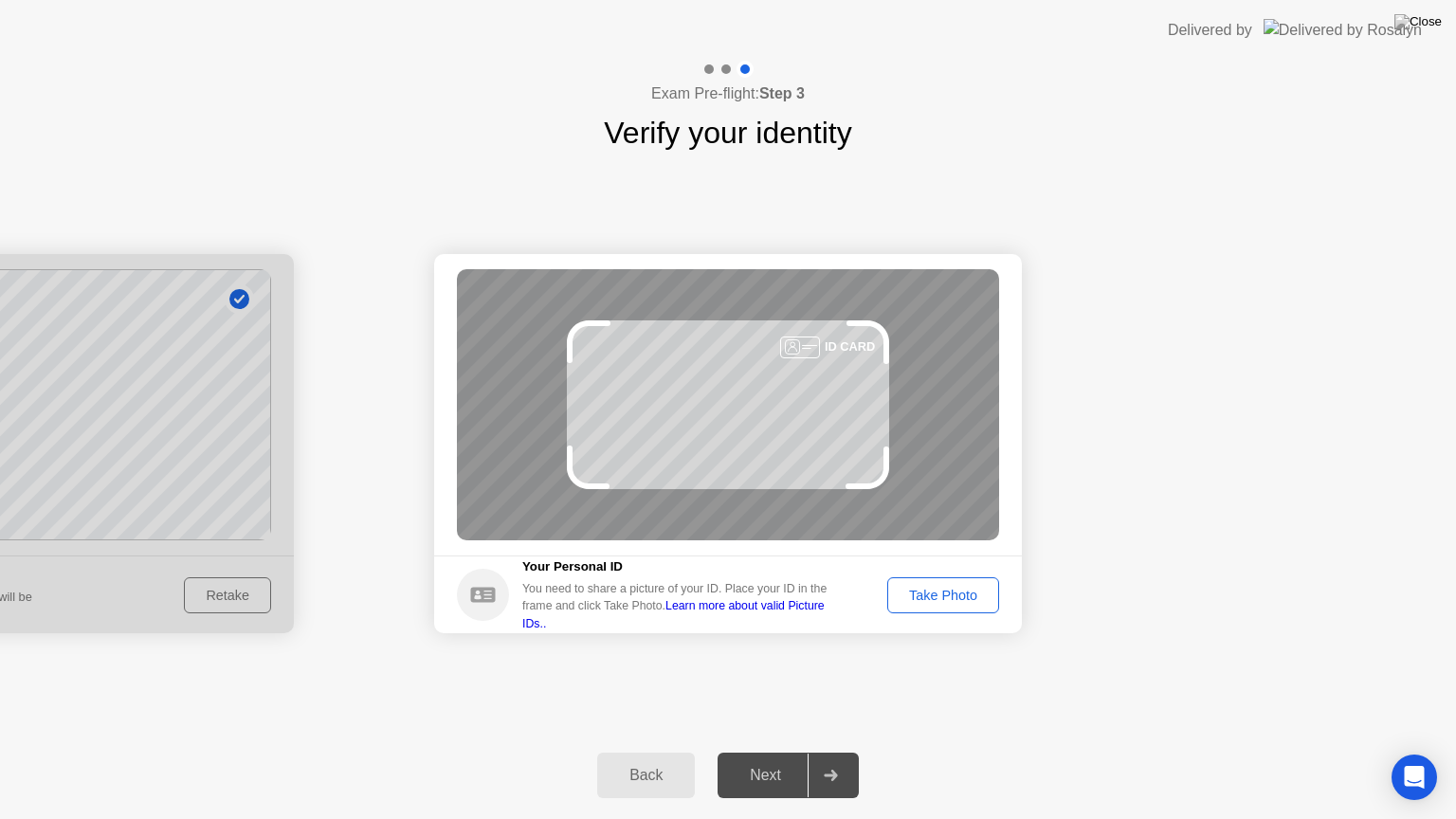
click at [884, 563] on footer "Your Personal ID You need to share a picture of your ID. Place your ID in the f…" at bounding box center [728, 594] width 587 height 78
click at [927, 591] on div "Take Photo" at bounding box center [942, 594] width 98 height 15
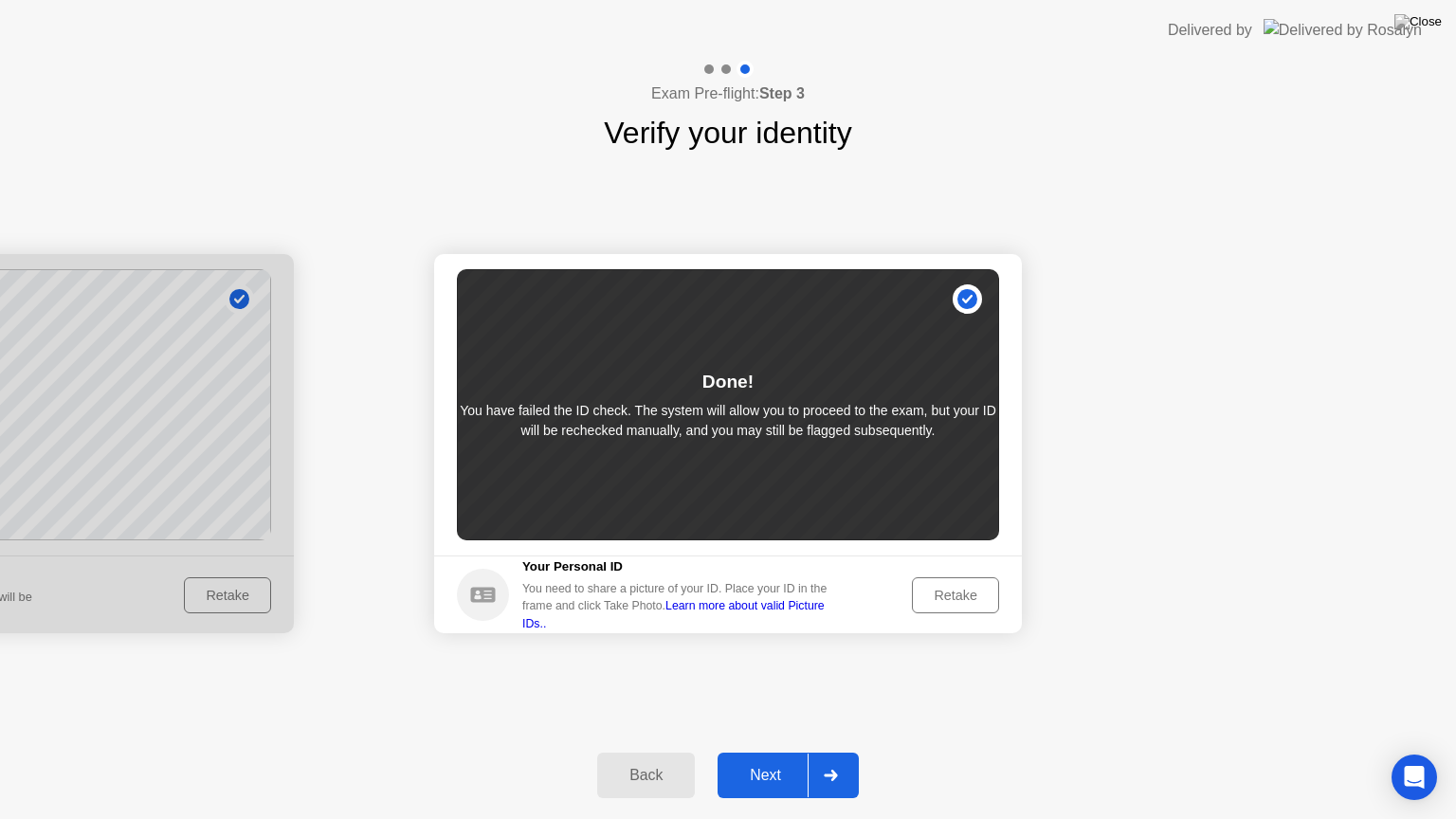
click at [951, 595] on div "Retake" at bounding box center [955, 594] width 74 height 15
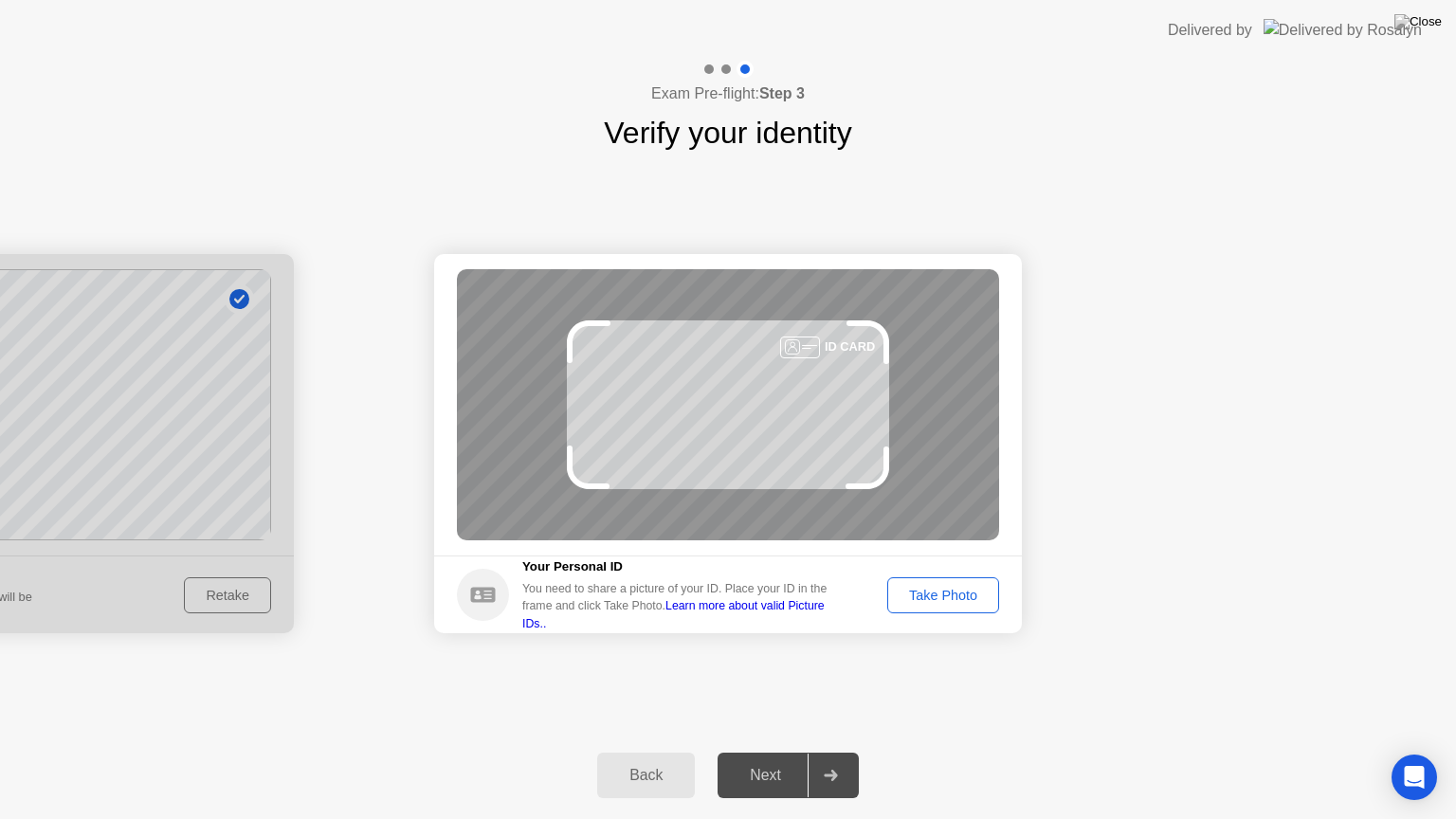
click at [968, 590] on div "Take Photo" at bounding box center [942, 594] width 98 height 15
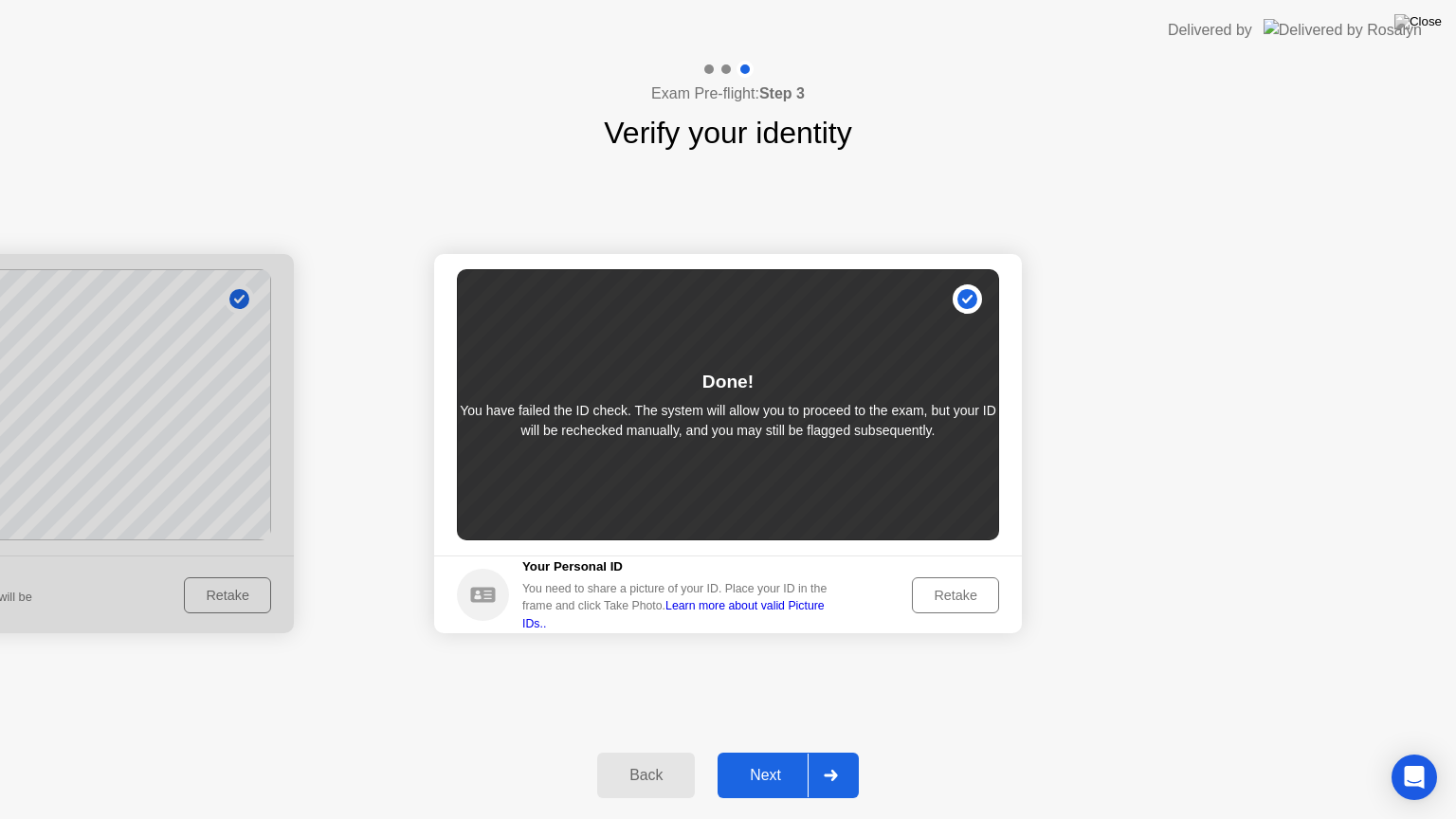
click at [765, 751] on div "Next" at bounding box center [765, 774] width 84 height 17
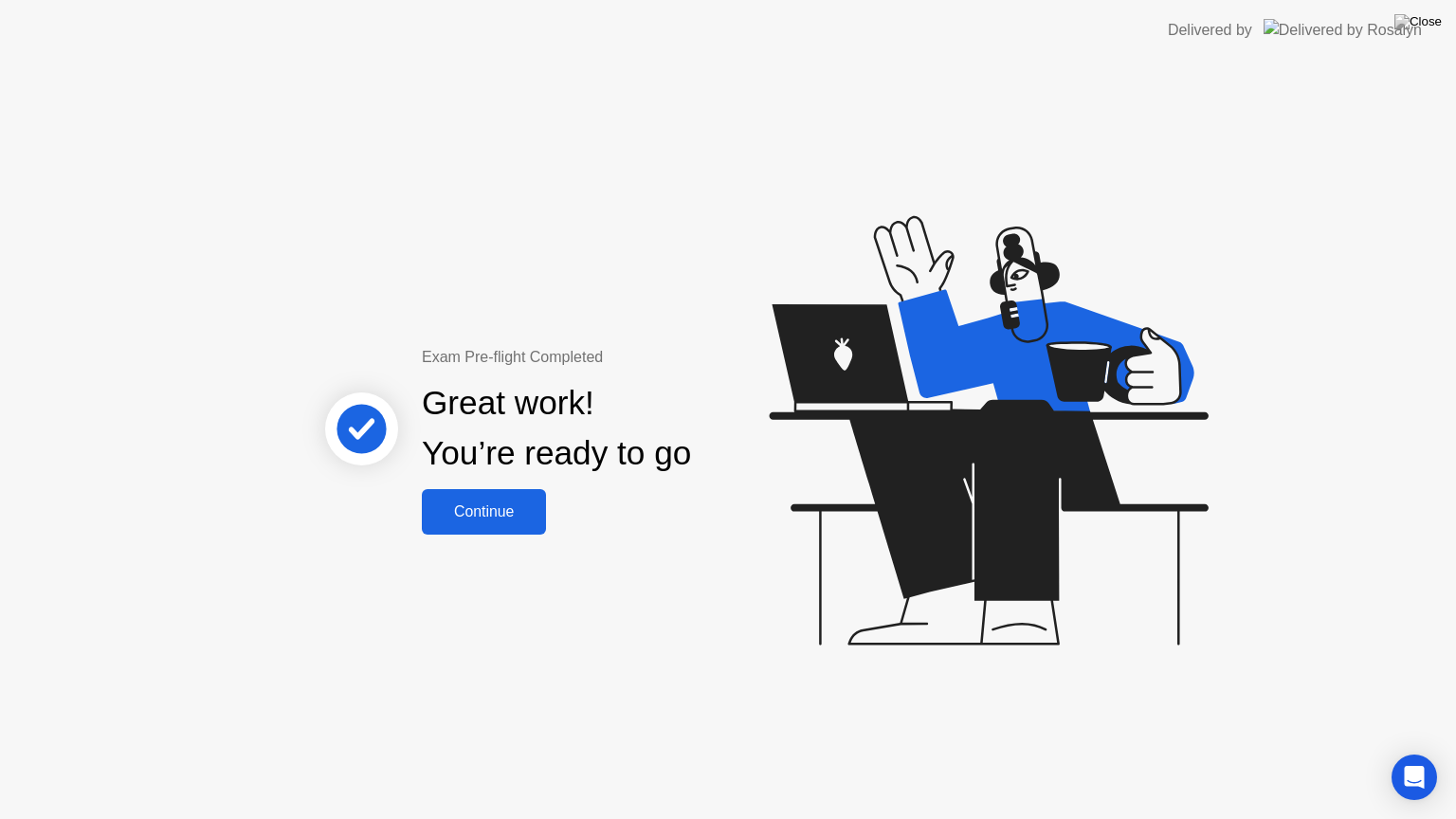
click at [493, 507] on div "Continue" at bounding box center [483, 511] width 112 height 17
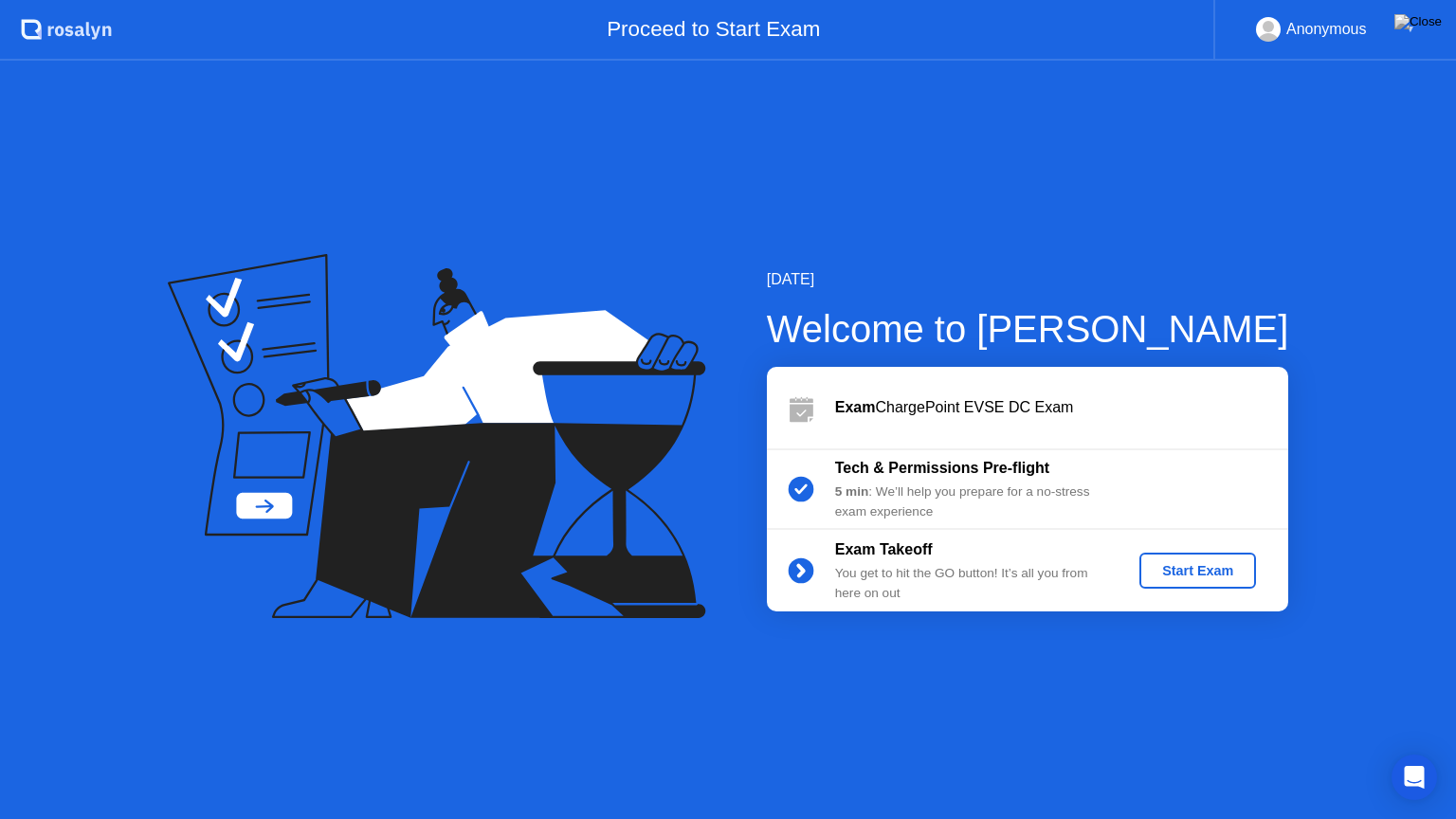
click at [1163, 563] on div "Start Exam" at bounding box center [1198, 570] width 101 height 15
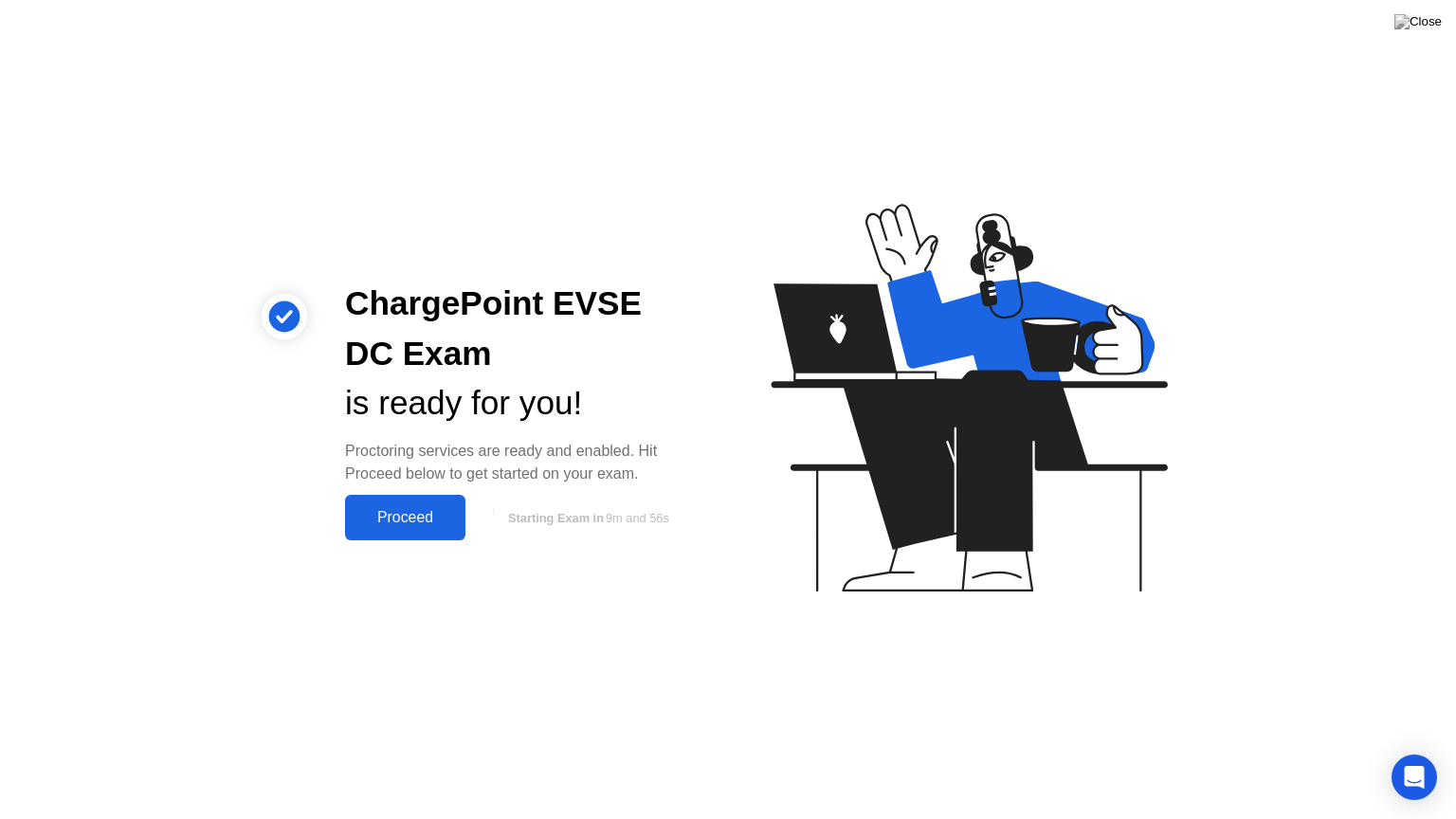
click at [404, 510] on div "Proceed" at bounding box center [405, 517] width 109 height 17
